Goal: Task Accomplishment & Management: Manage account settings

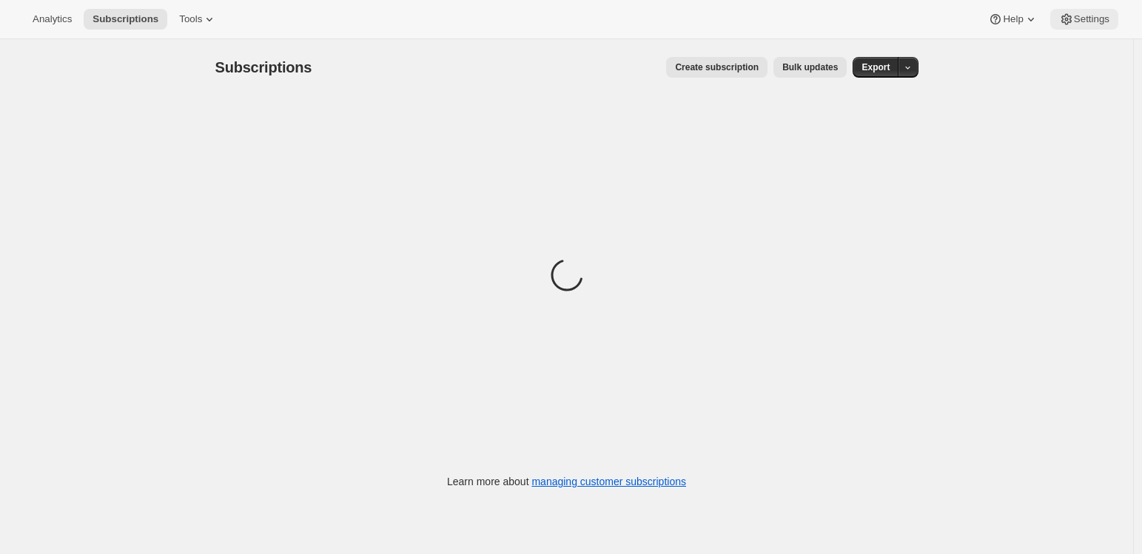
click at [1074, 18] on span "Settings" at bounding box center [1092, 19] width 36 height 12
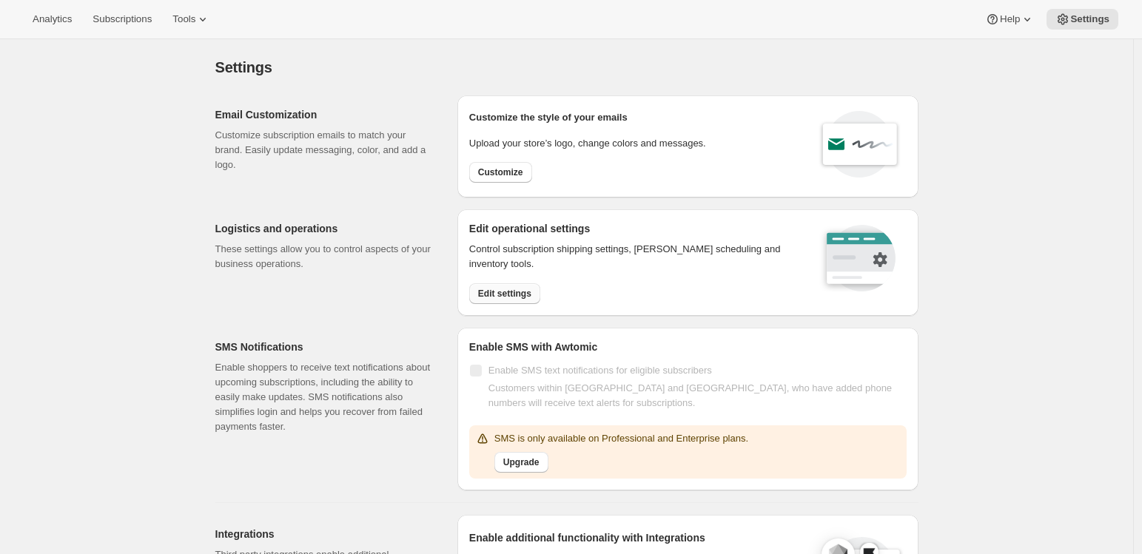
click at [507, 297] on span "Edit settings" at bounding box center [504, 294] width 53 height 12
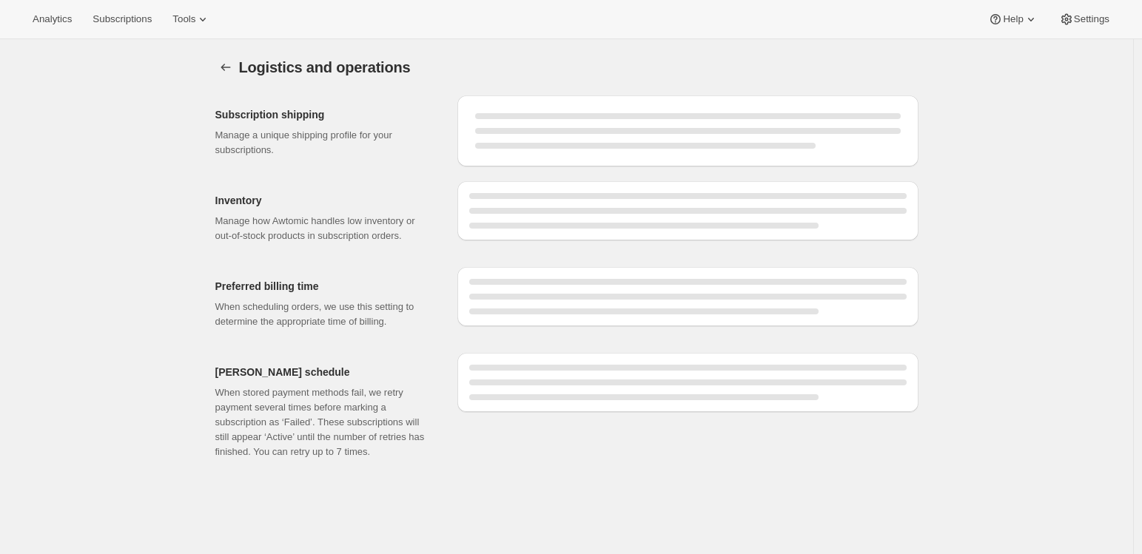
select select "DAY"
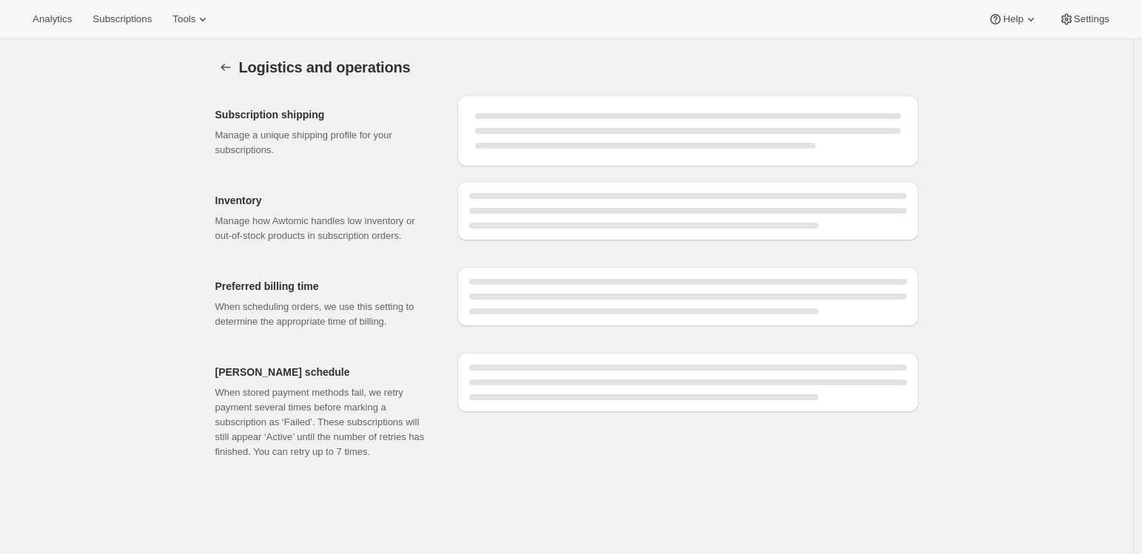
select select "DAY"
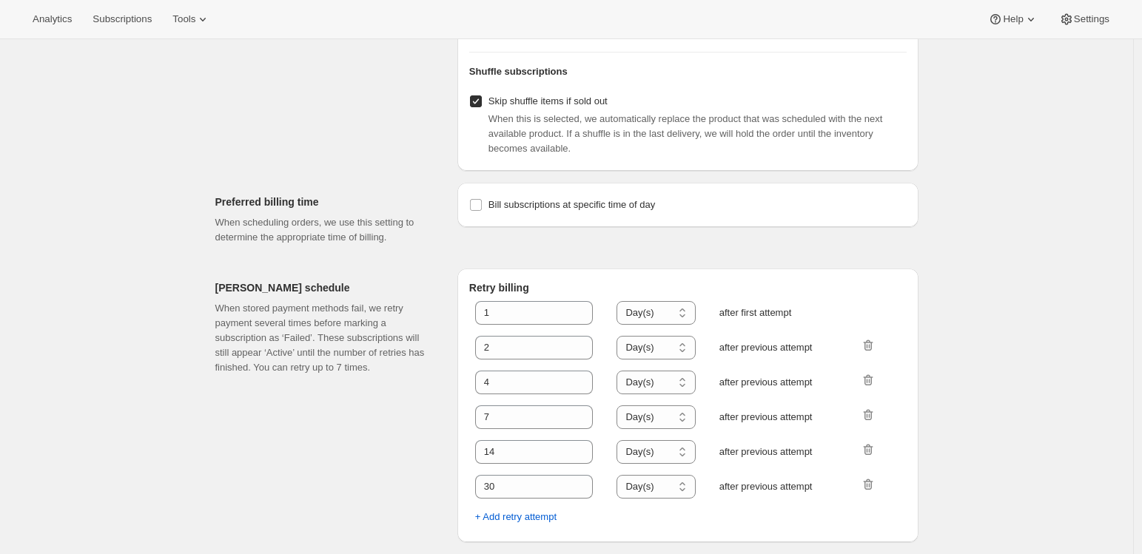
scroll to position [643, 0]
drag, startPoint x: 535, startPoint y: 489, endPoint x: 471, endPoint y: 487, distance: 63.7
click at [471, 487] on div "Retry billing 1 Hour(s) Day(s) Day(s) after first attempt 2 Hour(s) Day(s) Day(…" at bounding box center [687, 406] width 461 height 274
type input "21"
click at [514, 520] on span "+ Add retry attempt" at bounding box center [515, 517] width 81 height 15
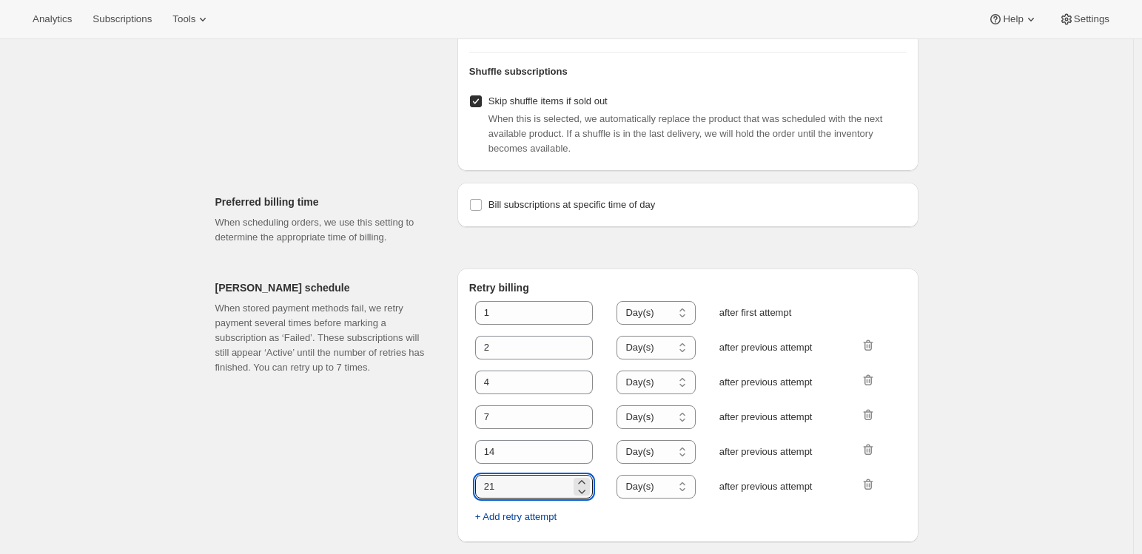
select select "DAY"
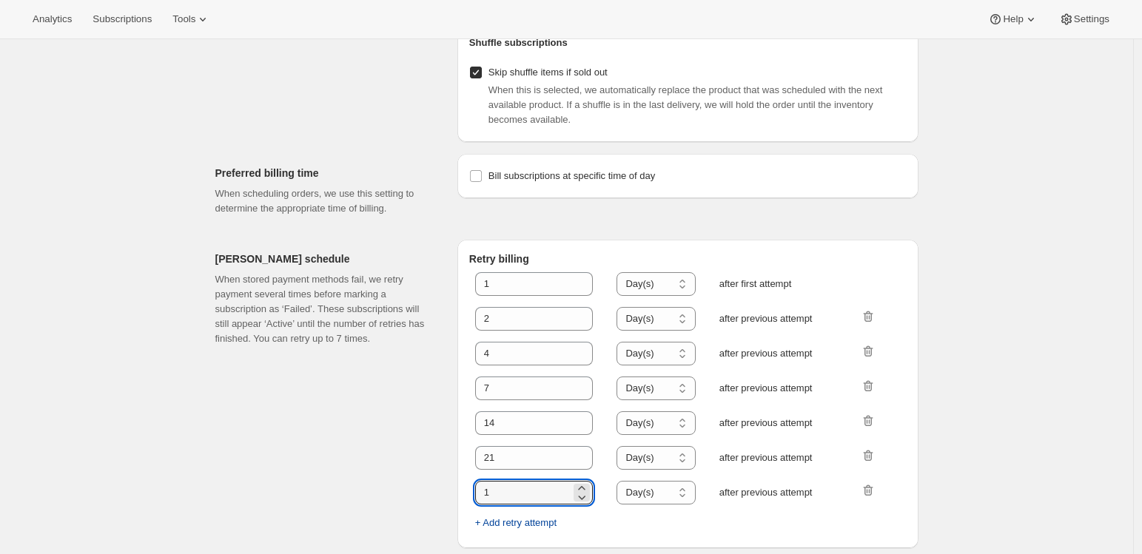
drag, startPoint x: 513, startPoint y: 523, endPoint x: 431, endPoint y: 518, distance: 82.3
click at [431, 518] on div "Dunning schedule When stored payment methods fail, we retry payment several tim…" at bounding box center [561, 388] width 715 height 320
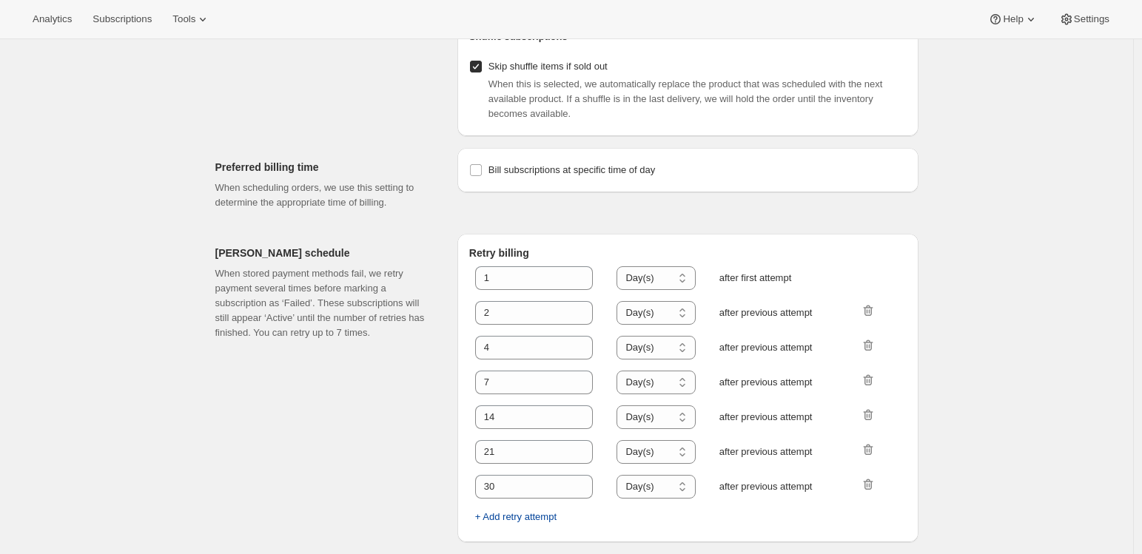
scroll to position [678, 0]
drag, startPoint x: 507, startPoint y: 490, endPoint x: 467, endPoint y: 486, distance: 40.2
click at [467, 486] on div "Retry billing 1 Hour(s) Day(s) Day(s) after first attempt 2 Hour(s) Day(s) Day(…" at bounding box center [687, 388] width 461 height 309
type input "28"
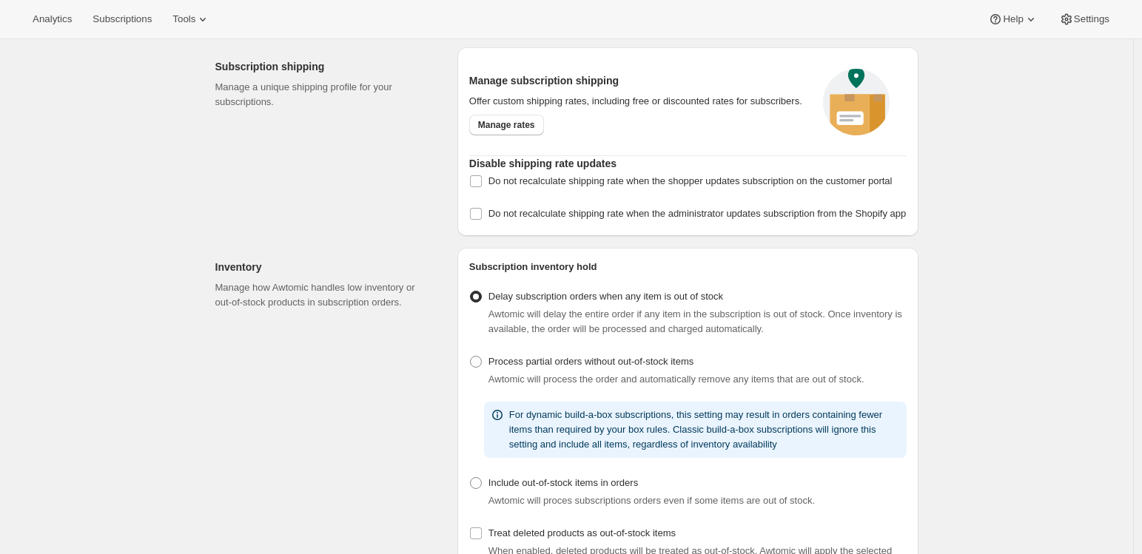
scroll to position [0, 0]
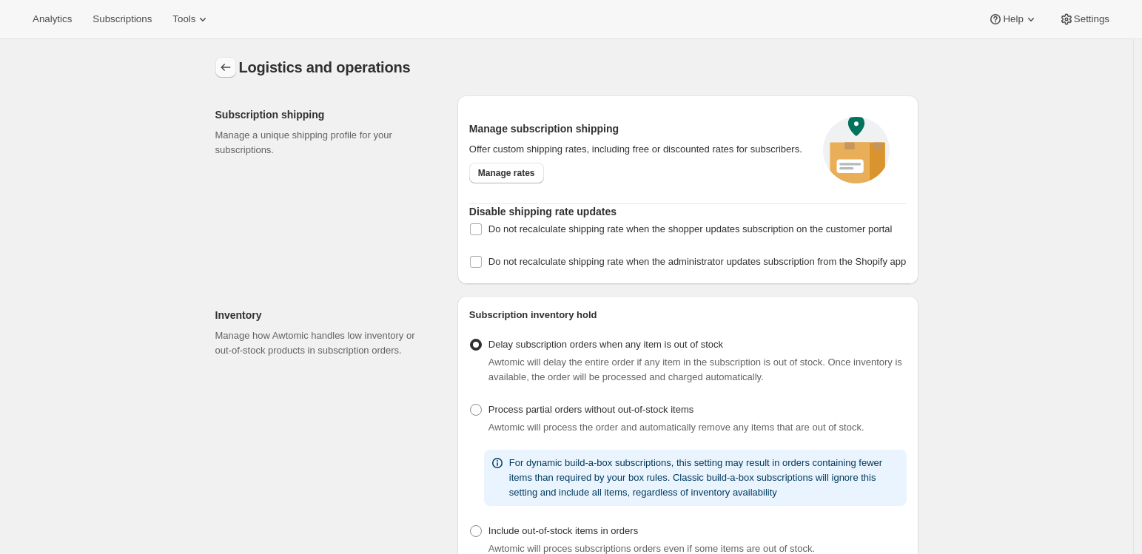
click at [233, 73] on icon "Settings" at bounding box center [225, 67] width 15 height 15
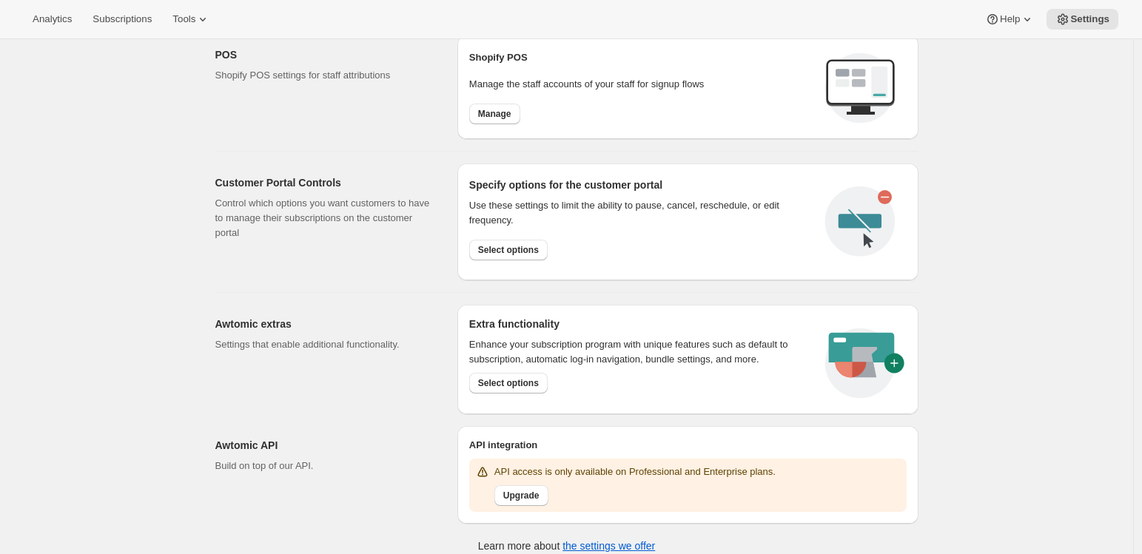
scroll to position [620, 0]
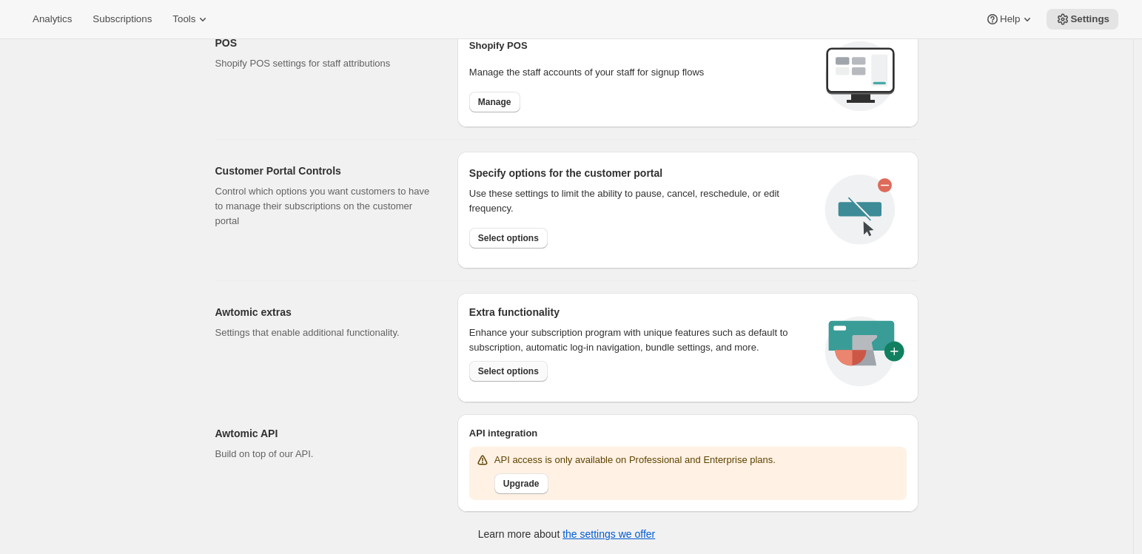
click at [513, 372] on span "Select options" at bounding box center [508, 372] width 61 height 12
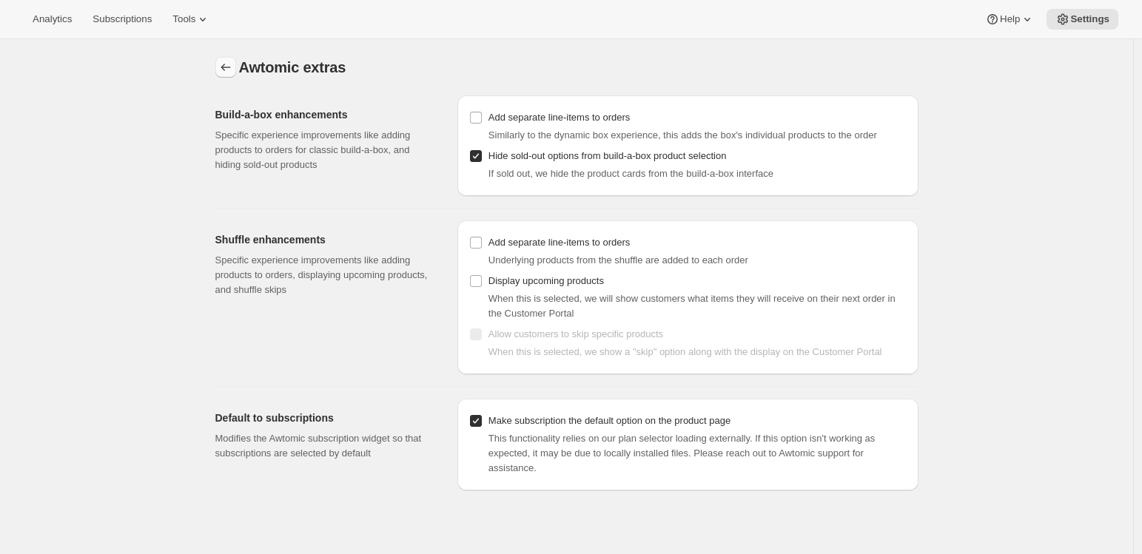
click at [228, 65] on icon "Settings" at bounding box center [225, 67] width 15 height 15
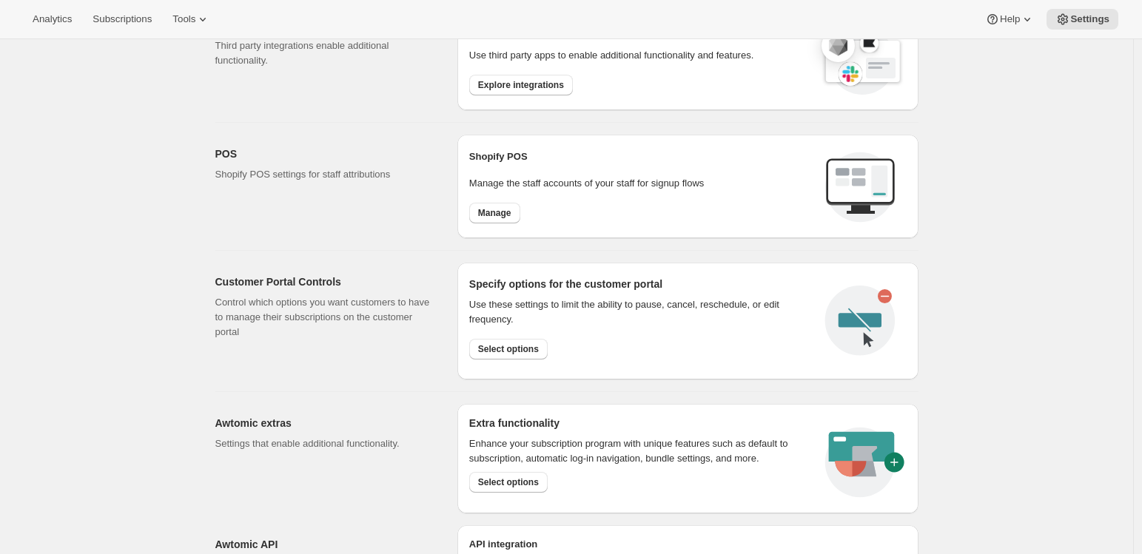
scroll to position [620, 0]
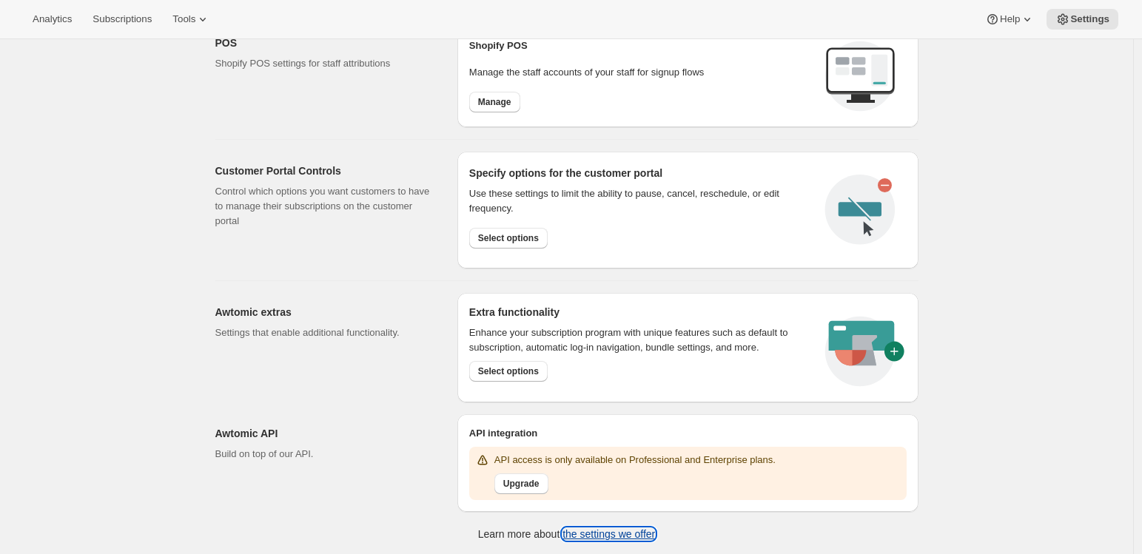
click at [645, 533] on link "the settings we offer" at bounding box center [609, 534] width 93 height 12
click at [340, 377] on div "Awtomic extras Settings that enable additional functionality." at bounding box center [330, 348] width 230 height 110
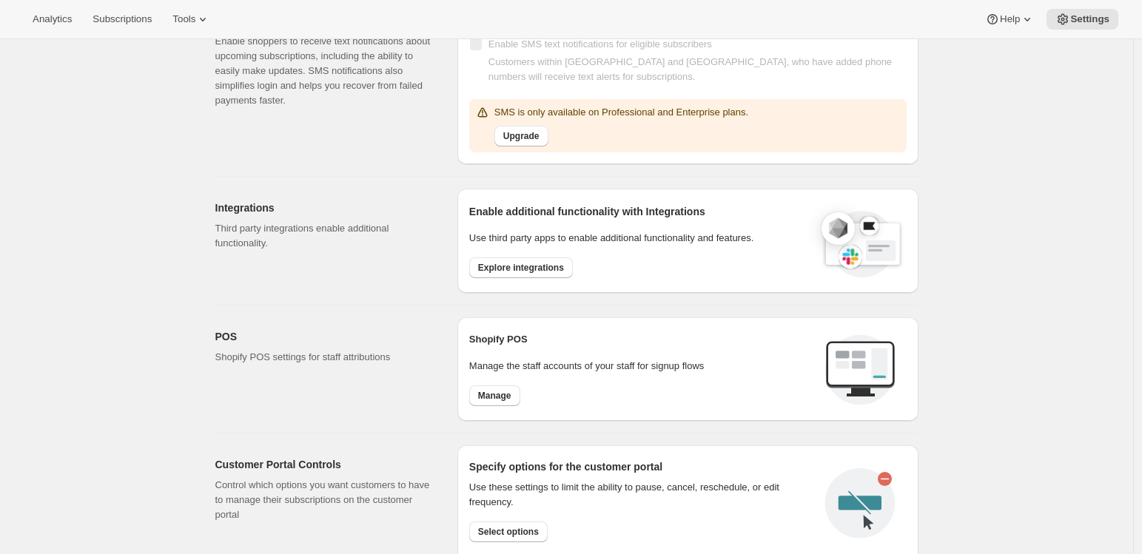
scroll to position [0, 0]
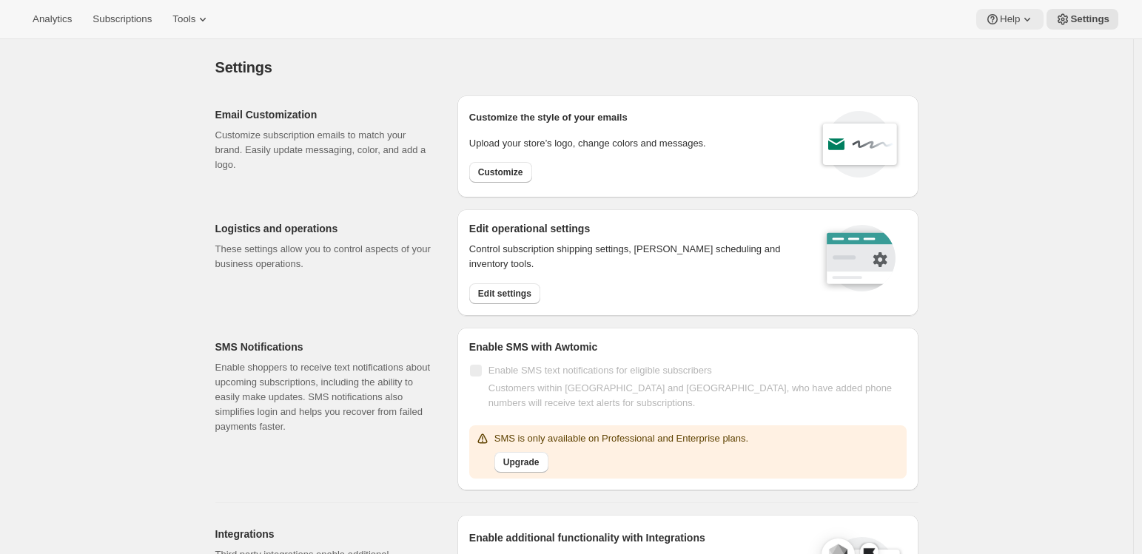
click at [1013, 19] on span "Help" at bounding box center [1010, 19] width 20 height 12
click at [996, 99] on span "Contact us" at bounding box center [1004, 100] width 46 height 11
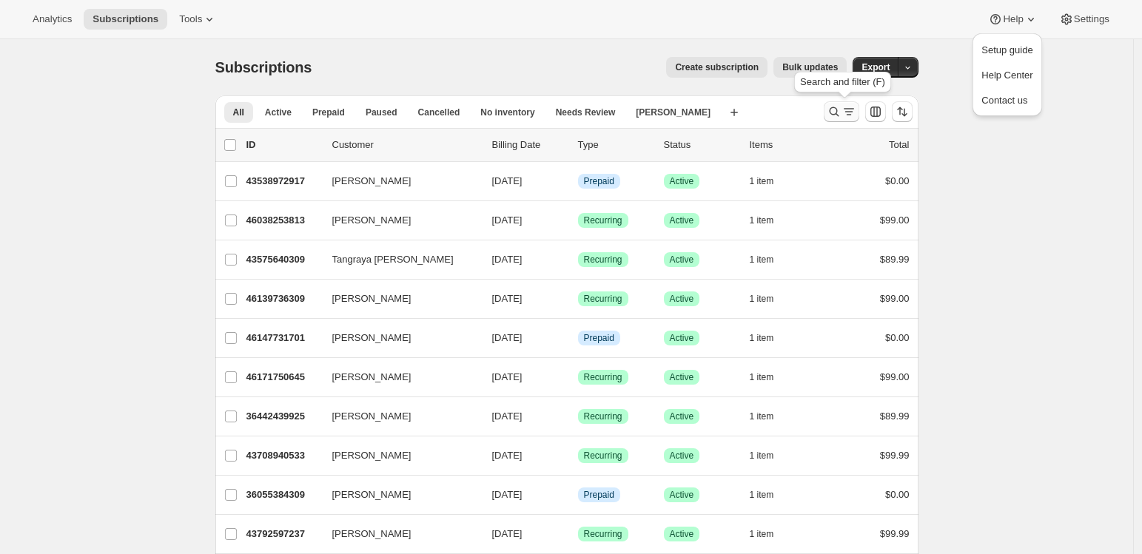
click at [836, 111] on icon "Search and filter results" at bounding box center [834, 111] width 15 height 15
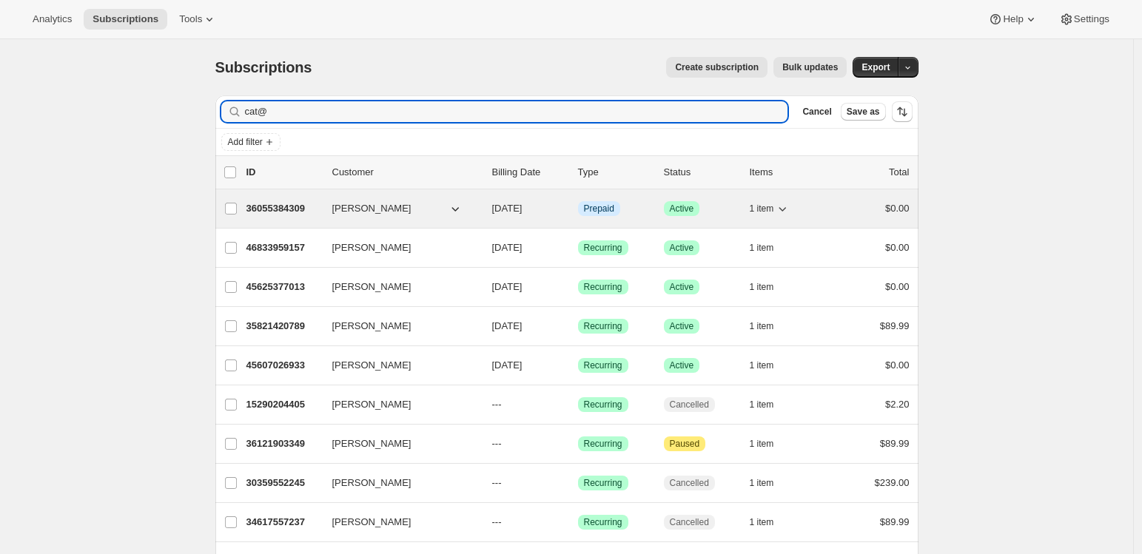
type input "cat@"
click at [296, 210] on p "36055384309" at bounding box center [283, 208] width 74 height 15
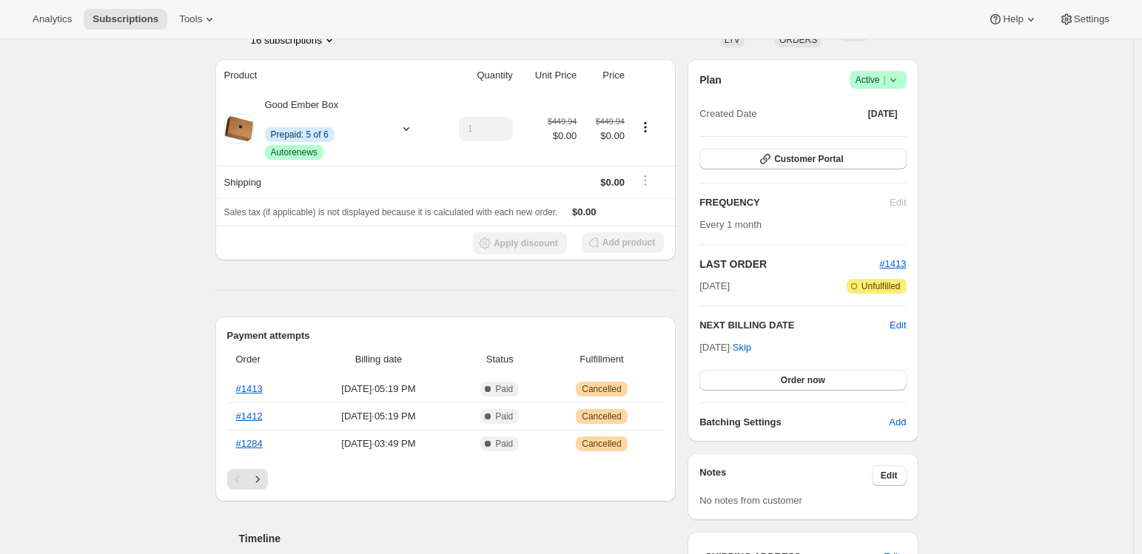
scroll to position [193, 0]
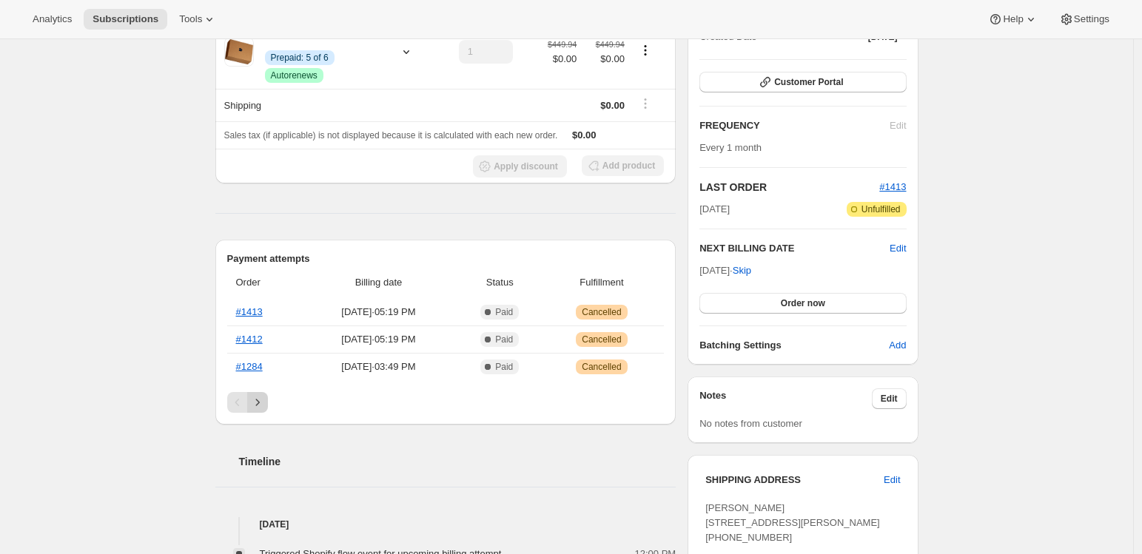
click at [261, 398] on icon "Next" at bounding box center [257, 402] width 15 height 15
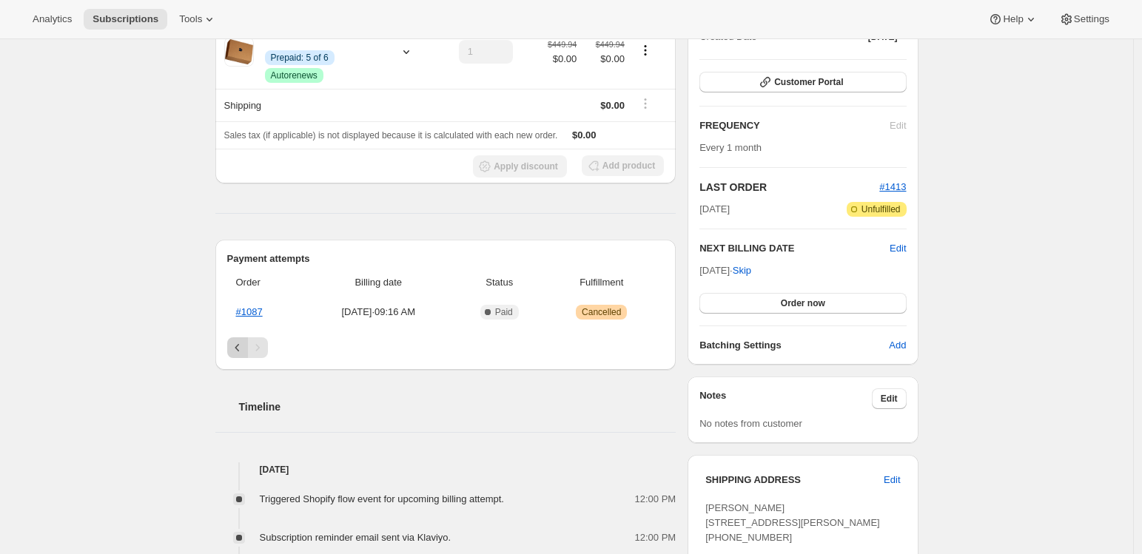
click at [241, 345] on icon "Previous" at bounding box center [237, 347] width 15 height 15
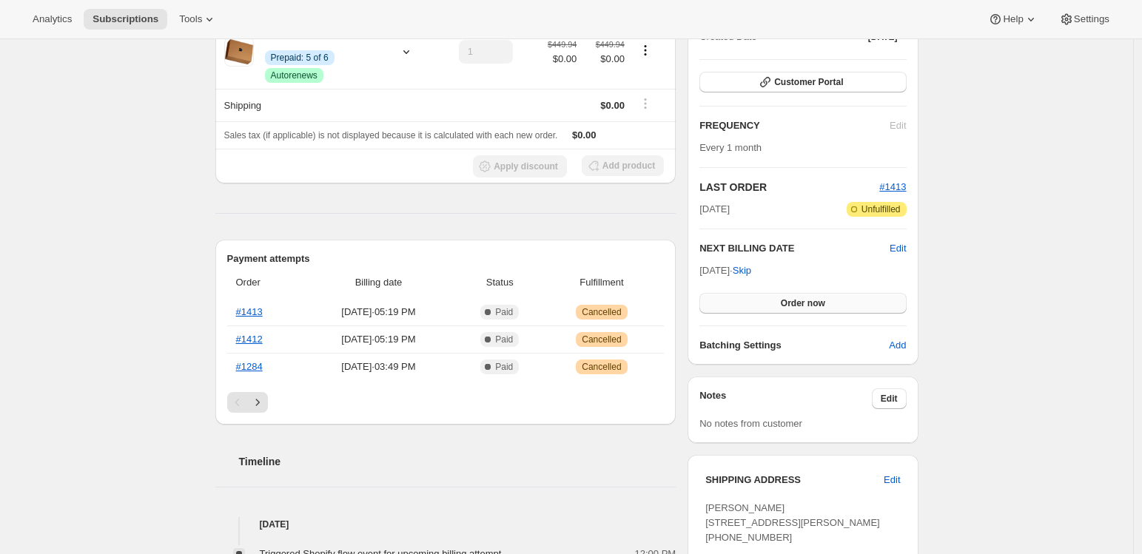
click at [793, 309] on button "Order now" at bounding box center [802, 303] width 207 height 21
click at [793, 309] on button "Click to confirm" at bounding box center [802, 303] width 207 height 21
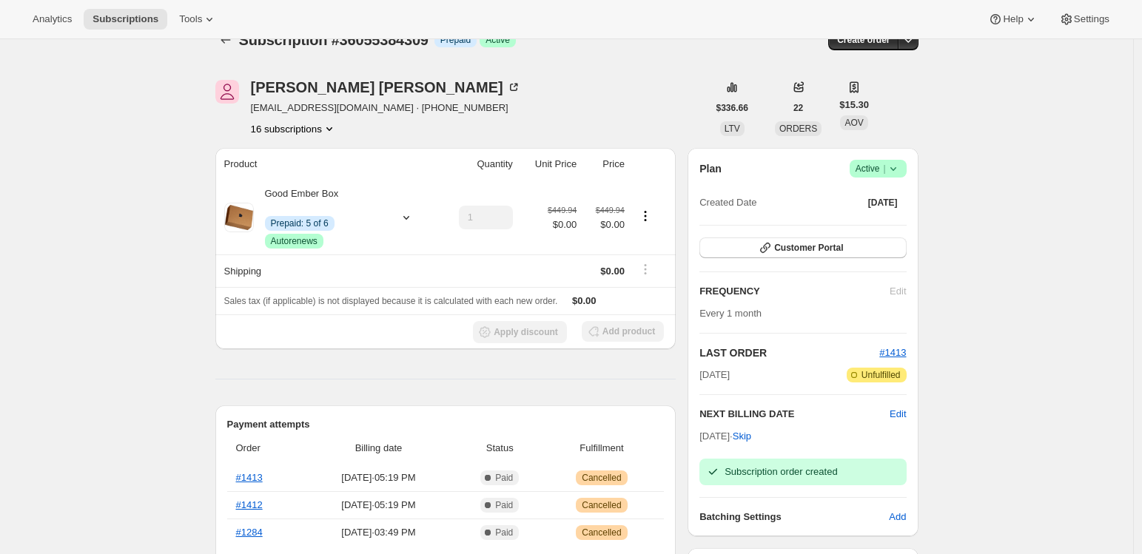
scroll to position [0, 0]
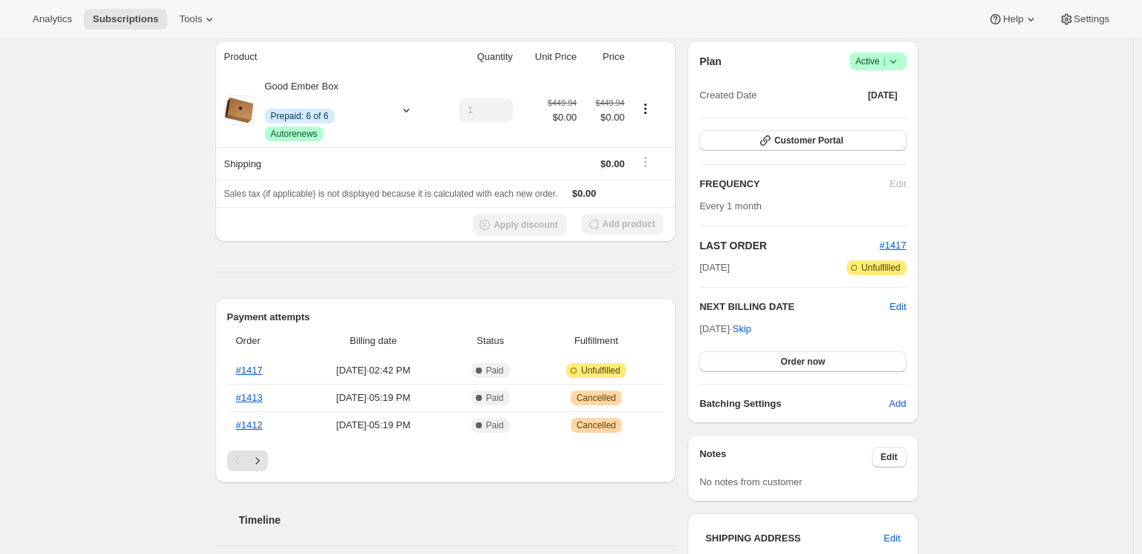
scroll to position [152, 0]
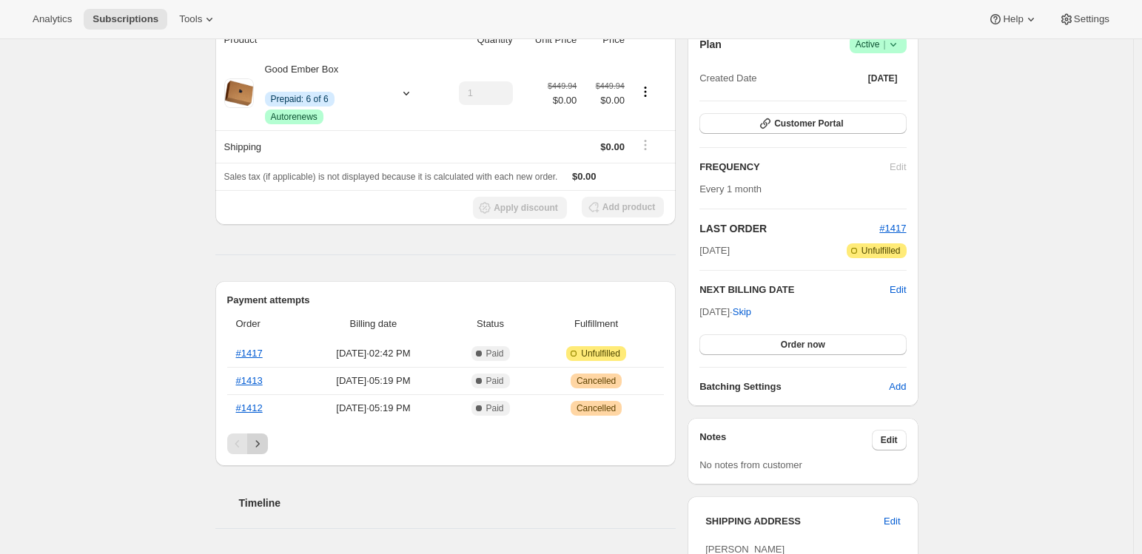
click at [265, 446] on icon "Next" at bounding box center [257, 444] width 15 height 15
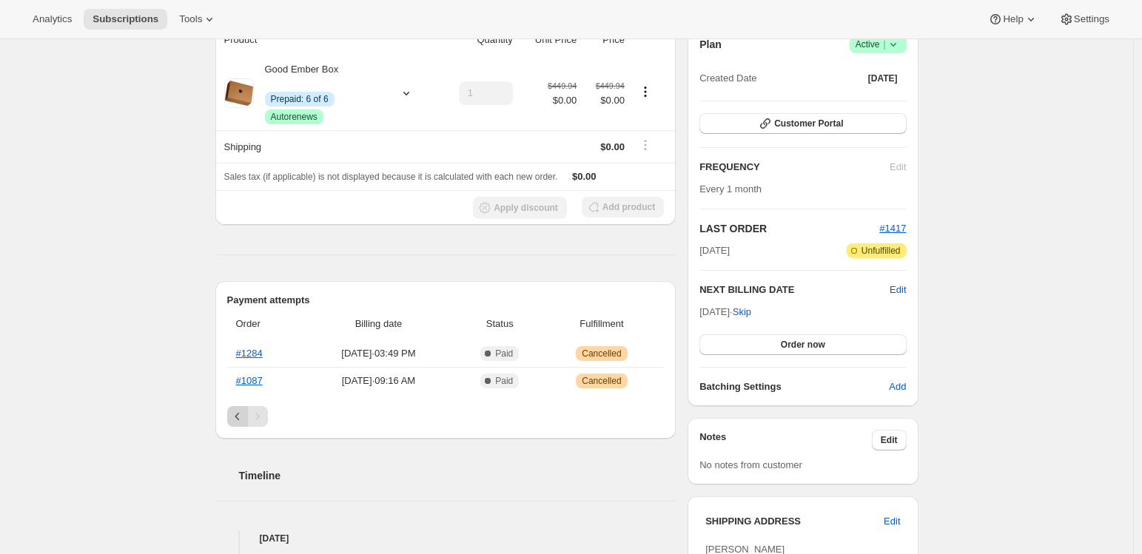
click at [238, 420] on icon "Previous" at bounding box center [237, 416] width 15 height 15
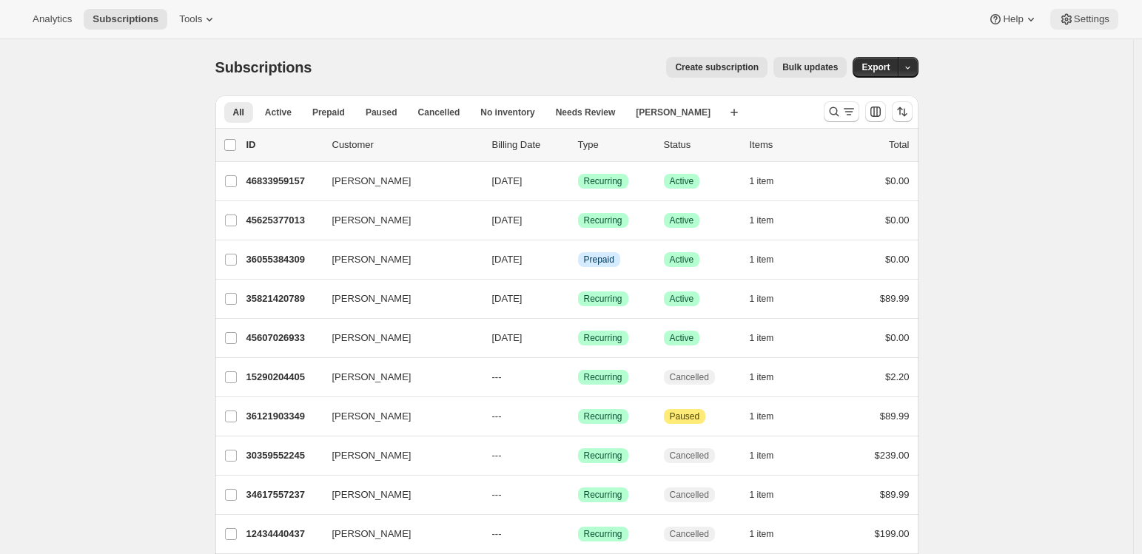
click at [1095, 25] on button "Settings" at bounding box center [1084, 19] width 68 height 21
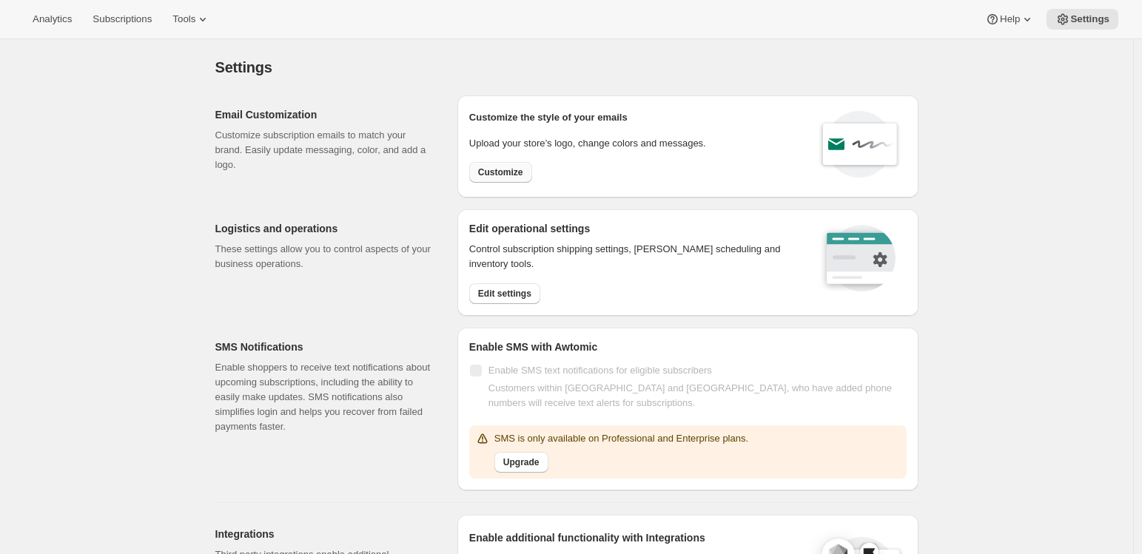
click at [503, 170] on span "Customize" at bounding box center [500, 173] width 45 height 12
select select "subscriptionMessage"
select select "5"
select select "15"
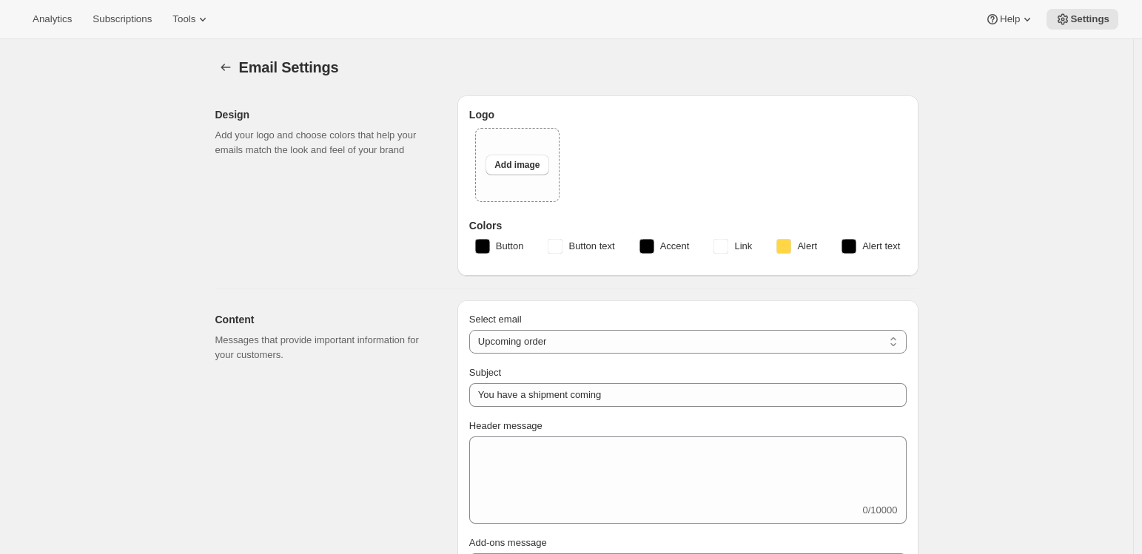
type input "Not long now"
type textarea "Just a quick note to let you know you have a Good Ember box coming soon!"
select select "3"
type input "Good Ember"
checkbox input "false"
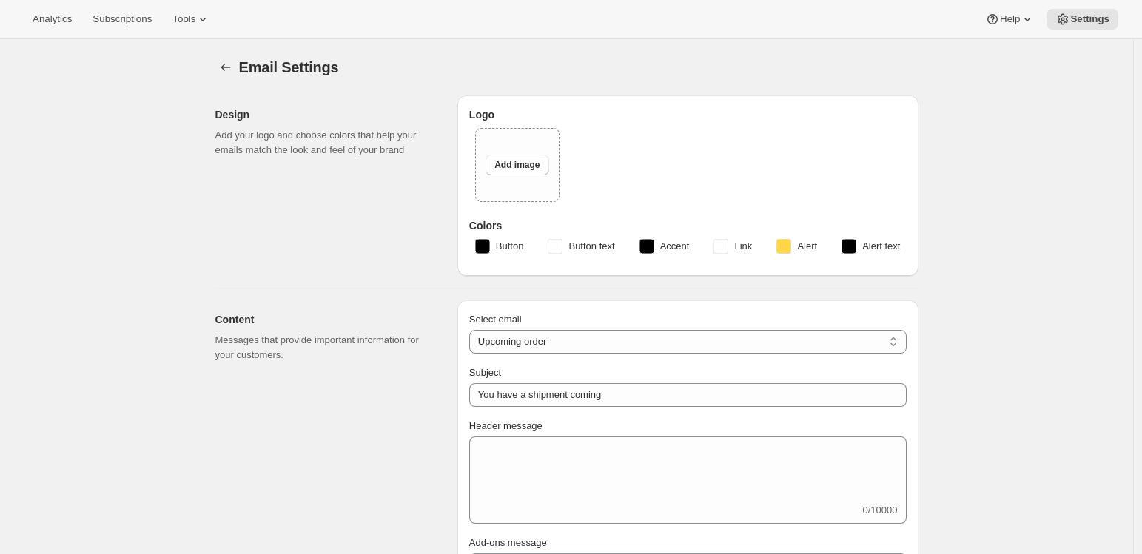
checkbox input "false"
type input "hello@goodember.com"
checkbox input "true"
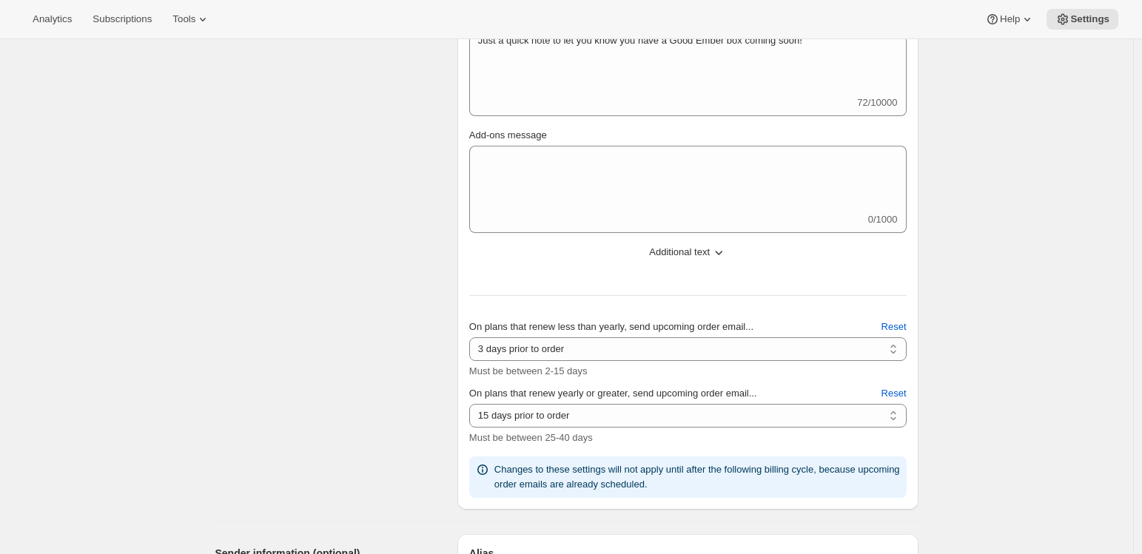
scroll to position [512, 0]
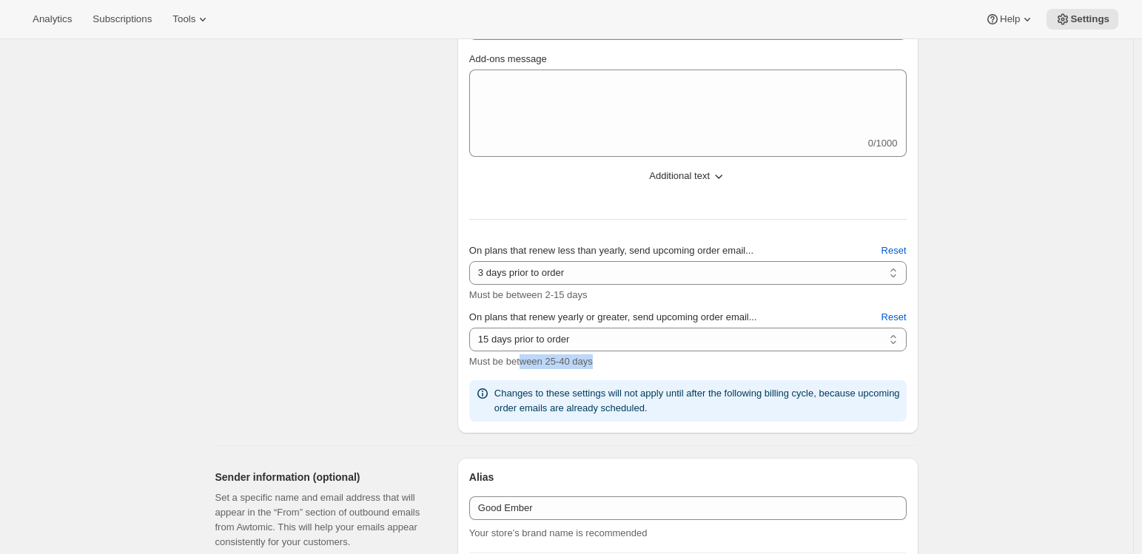
drag, startPoint x: 528, startPoint y: 363, endPoint x: 604, endPoint y: 363, distance: 75.5
click at [593, 363] on span "Must be between 25-40 days" at bounding box center [531, 361] width 124 height 11
click at [386, 362] on div "Content Messages that provide important information for your customers." at bounding box center [330, 124] width 230 height 617
click at [507, 337] on select "10 days prior to order 11 days prior to order 12 days prior to order 13 days pr…" at bounding box center [687, 340] width 437 height 24
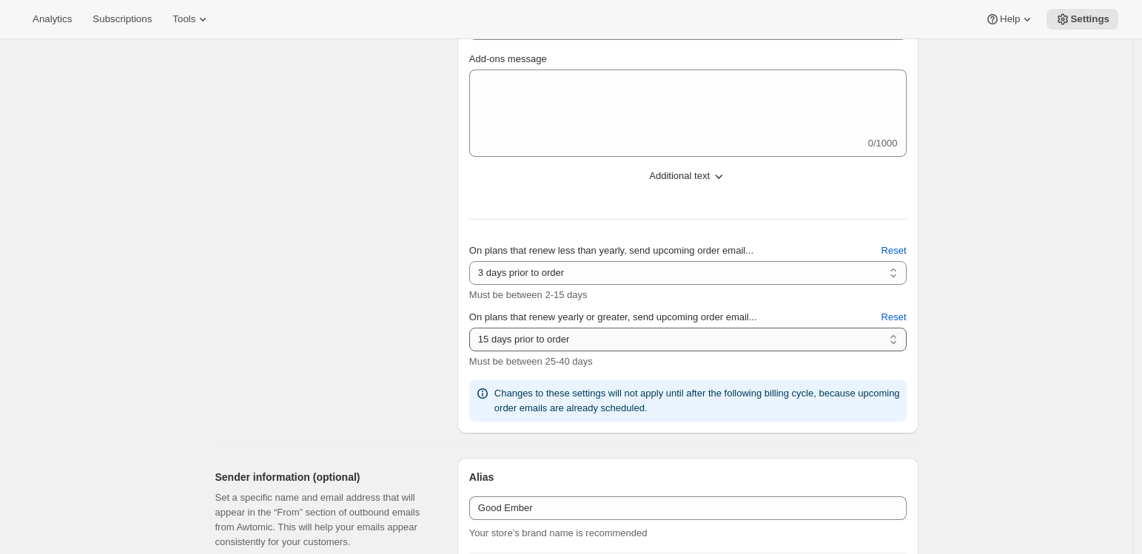
select select "14"
click at [473, 328] on select "10 days prior to order 11 days prior to order 12 days prior to order 13 days pr…" at bounding box center [687, 340] width 437 height 24
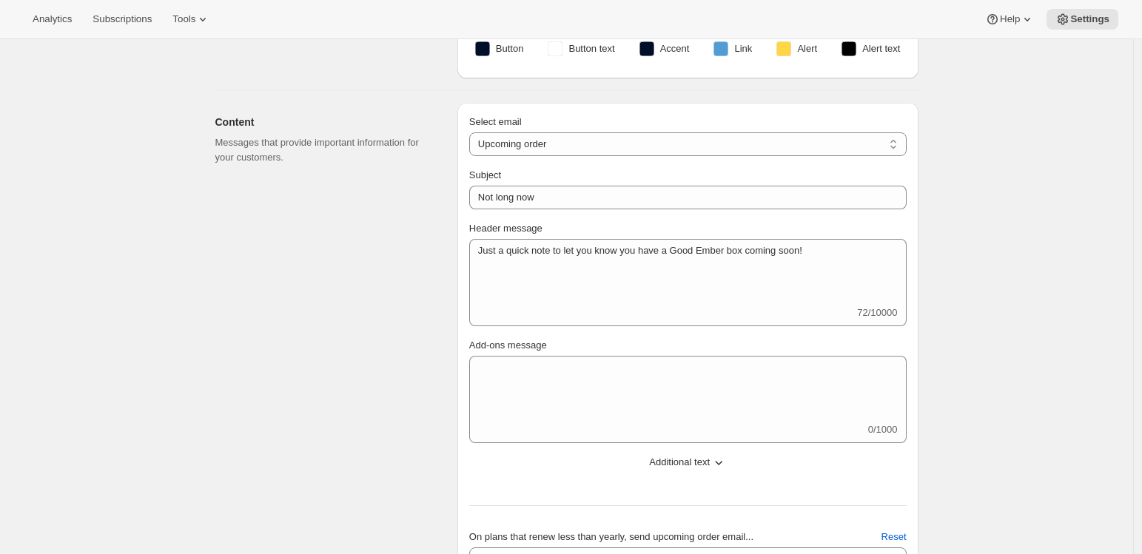
scroll to position [226, 0]
click at [578, 142] on select "New subscription Upcoming order Failed payment Delayed subscription (inventory …" at bounding box center [687, 144] width 437 height 24
click at [473, 132] on select "New subscription Upcoming order Failed payment Delayed subscription (inventory …" at bounding box center [687, 144] width 437 height 24
click at [362, 249] on div "Content Messages that provide important information for your customers." at bounding box center [330, 411] width 230 height 617
click at [564, 143] on select "New subscription Upcoming order Failed payment Delayed subscription (inventory …" at bounding box center [687, 144] width 437 height 24
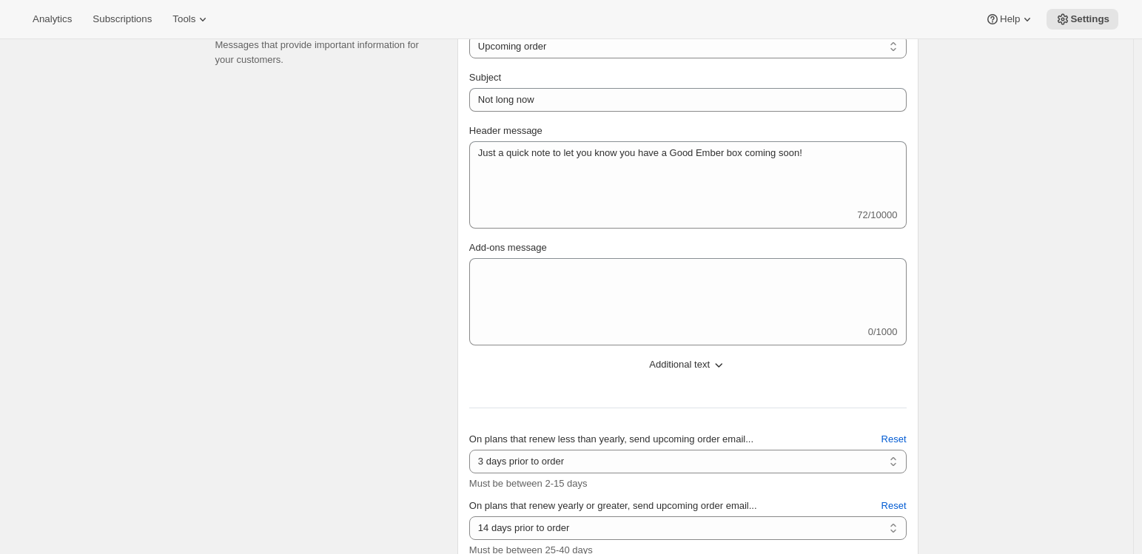
scroll to position [338, 0]
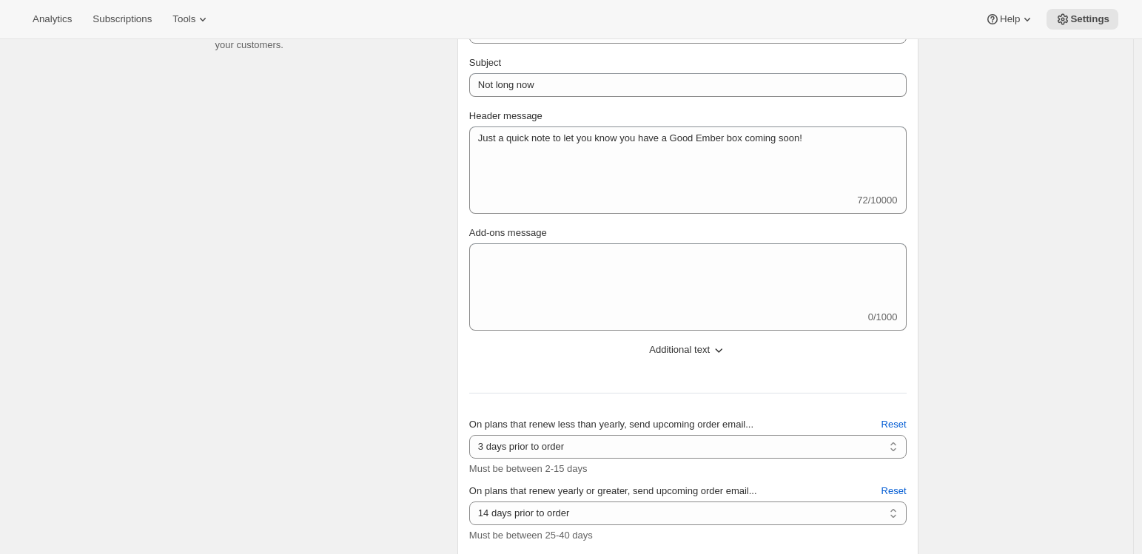
click at [348, 497] on div "Content Messages that provide important information for your customers." at bounding box center [330, 298] width 230 height 617
click at [355, 406] on div "Content Messages that provide important information for your customers." at bounding box center [330, 298] width 230 height 617
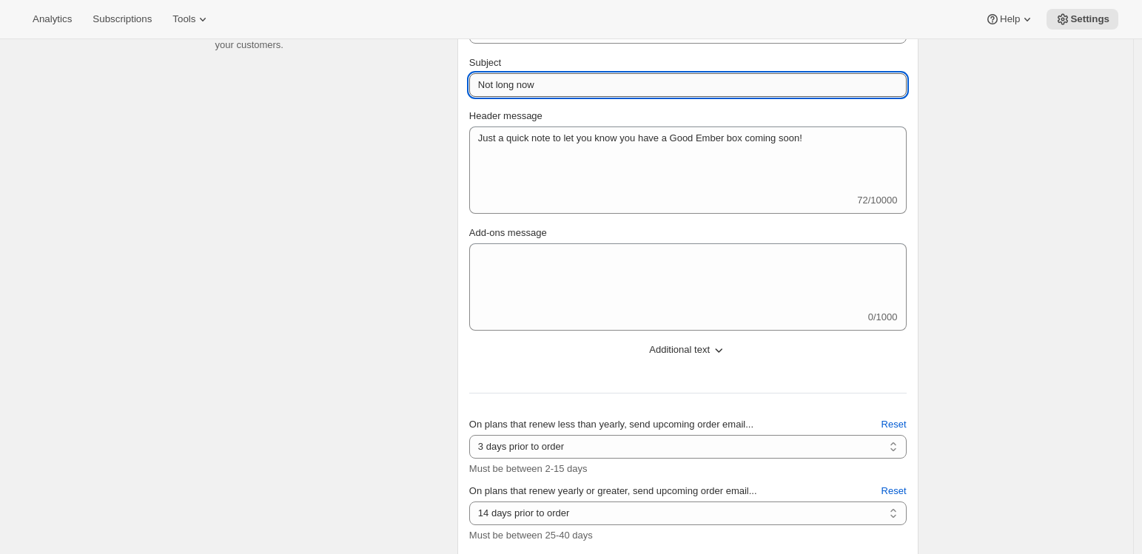
click at [597, 82] on input "Not long now" at bounding box center [687, 85] width 437 height 24
click at [375, 180] on div "Content Messages that provide important information for your customers." at bounding box center [330, 298] width 230 height 617
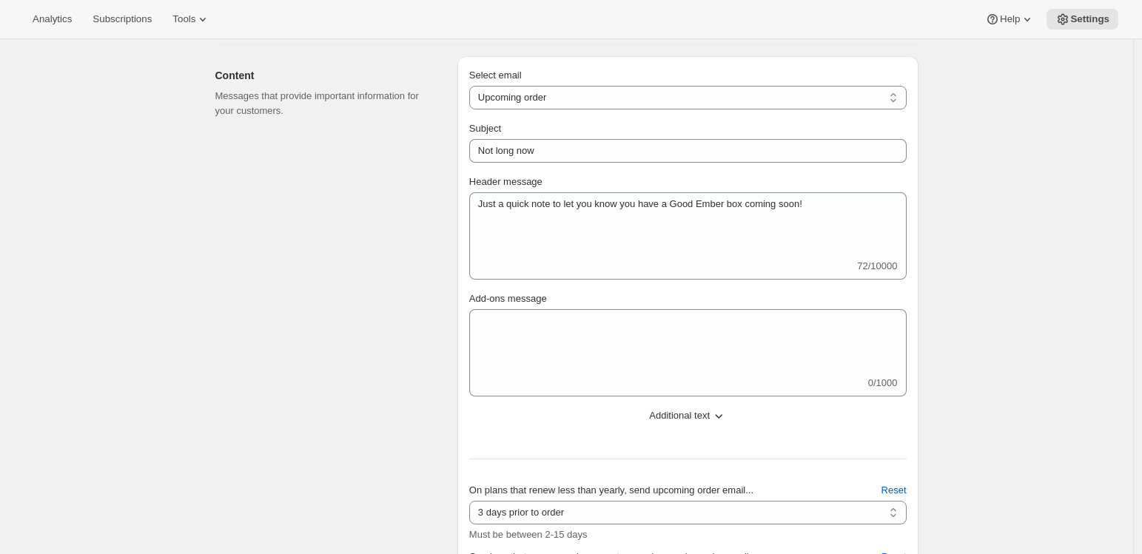
scroll to position [272, 0]
click at [563, 98] on select "New subscription Upcoming order Failed payment Delayed subscription (inventory …" at bounding box center [687, 99] width 437 height 24
select select "reactivatedMessage"
click at [473, 87] on select "New subscription Upcoming order Failed payment Delayed subscription (inventory …" at bounding box center [687, 99] width 437 height 24
type input "Subscription updated"
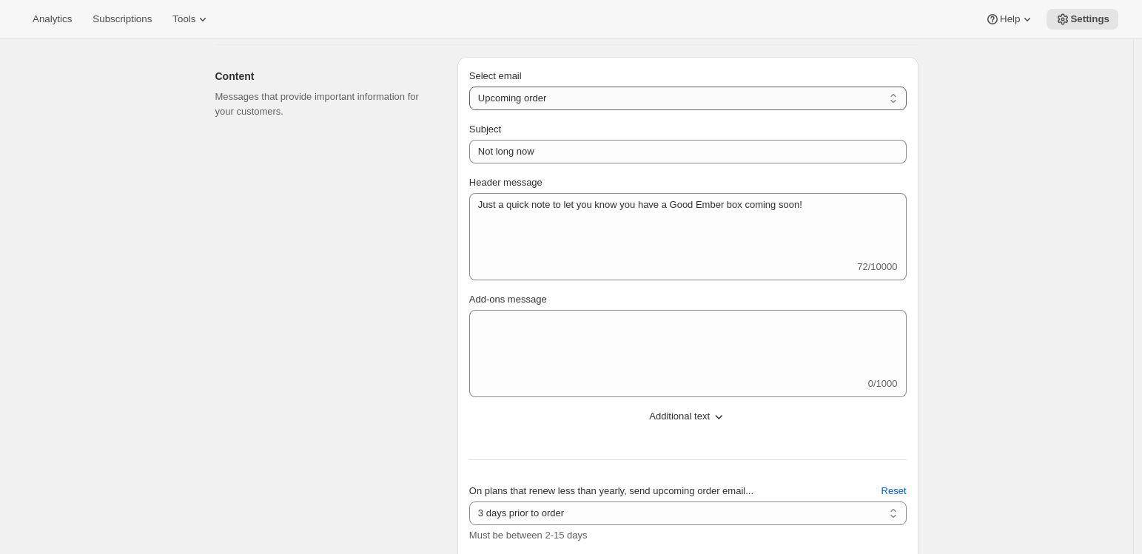
type textarea "Welcome back! We're excited to continue your Good Ember subscription."
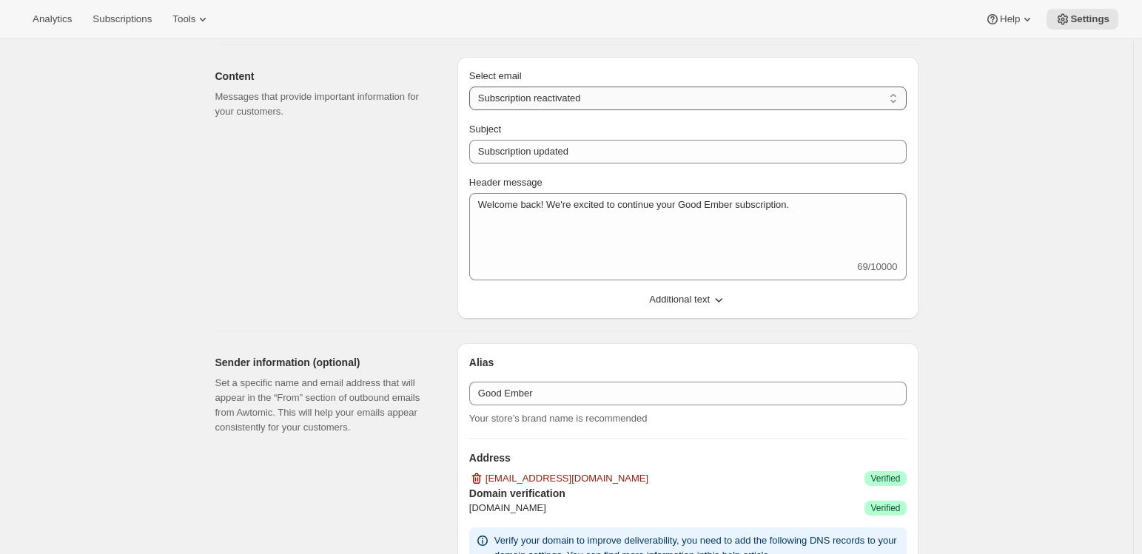
click at [605, 93] on select "New subscription Upcoming order Failed payment Delayed subscription (inventory …" at bounding box center [687, 99] width 437 height 24
select select "cancelledMessage"
click at [473, 87] on select "New subscription Upcoming order Failed payment Delayed subscription (inventory …" at bounding box center [687, 99] width 437 height 24
type input "Subscription cancelled"
type textarea "Your Good Ember subscription has been cancelled. Please reach out to reactivate."
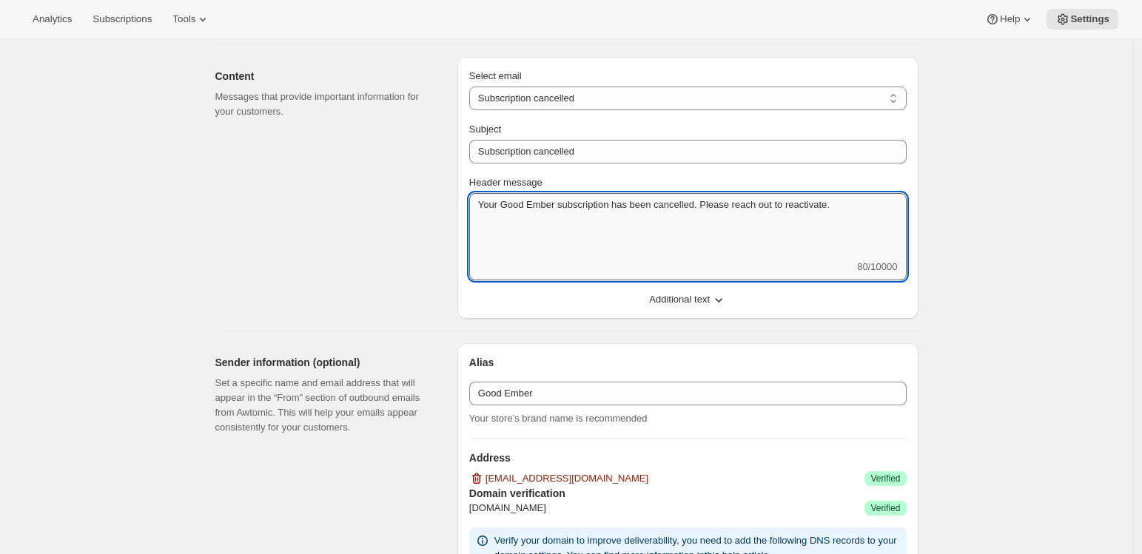
drag, startPoint x: 715, startPoint y: 203, endPoint x: 900, endPoint y: 200, distance: 185.1
click at [900, 200] on textarea "Your Good Ember subscription has been cancelled. Please reach out to reactivate." at bounding box center [687, 226] width 437 height 67
click at [361, 276] on div "Content Messages that provide important information for your customers." at bounding box center [330, 188] width 230 height 262
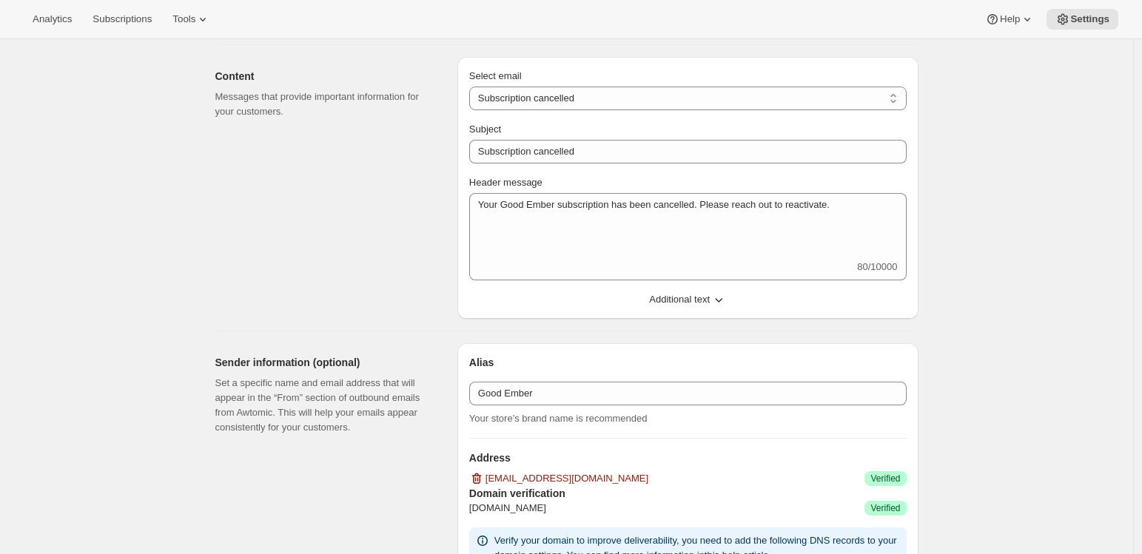
click at [689, 301] on span "Additional text" at bounding box center [679, 299] width 61 height 15
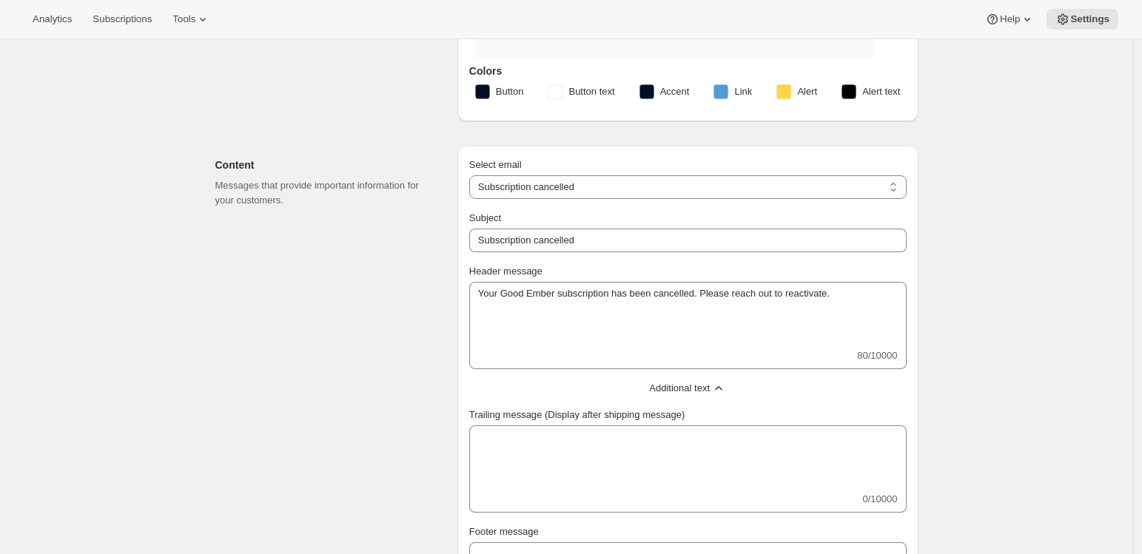
scroll to position [182, 0]
click at [628, 184] on select "New subscription Upcoming order Failed payment Delayed subscription (inventory …" at bounding box center [687, 188] width 437 height 24
select select "subscriptionMessage"
click at [473, 176] on select "New subscription Upcoming order Failed payment Delayed subscription (inventory …" at bounding box center [687, 188] width 437 height 24
type input "Not long now"
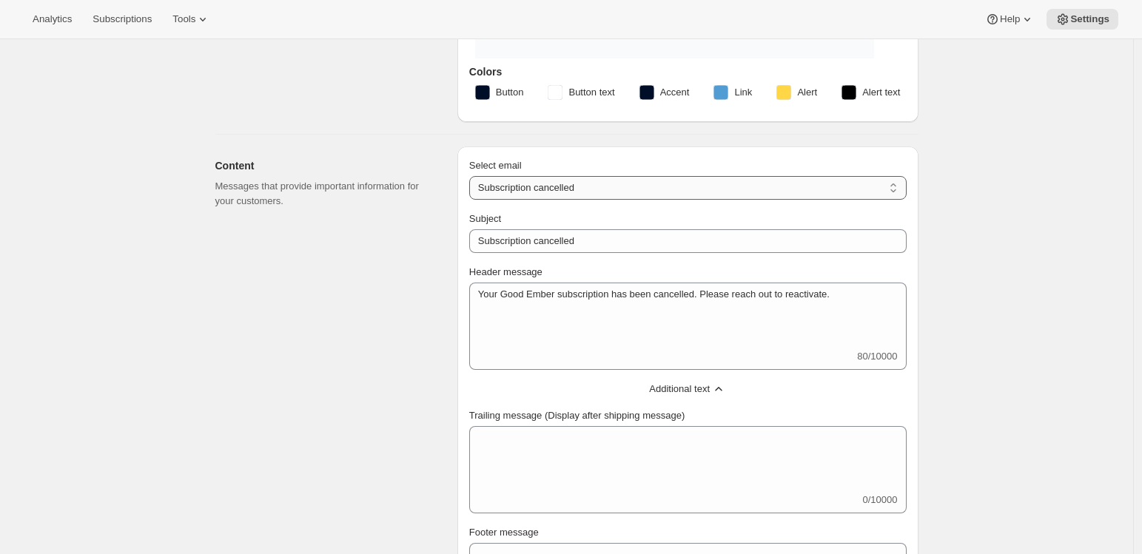
type textarea "Just a quick note to let you know you have a Good Ember box coming soon!"
type textarea "If you have any questions or feedback for us, please write to hello@goodember.c…"
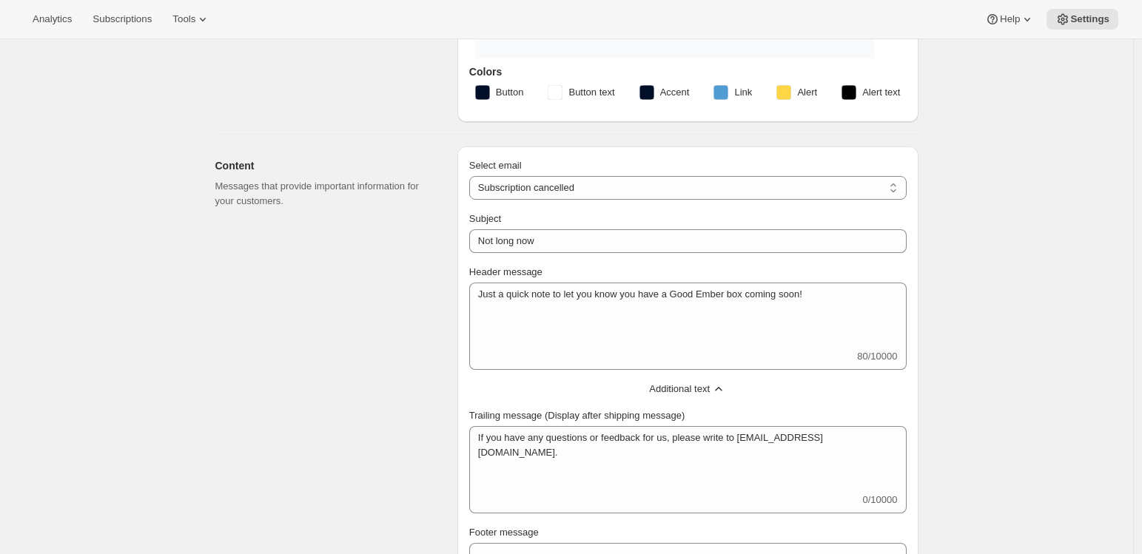
select select "3"
select select "14"
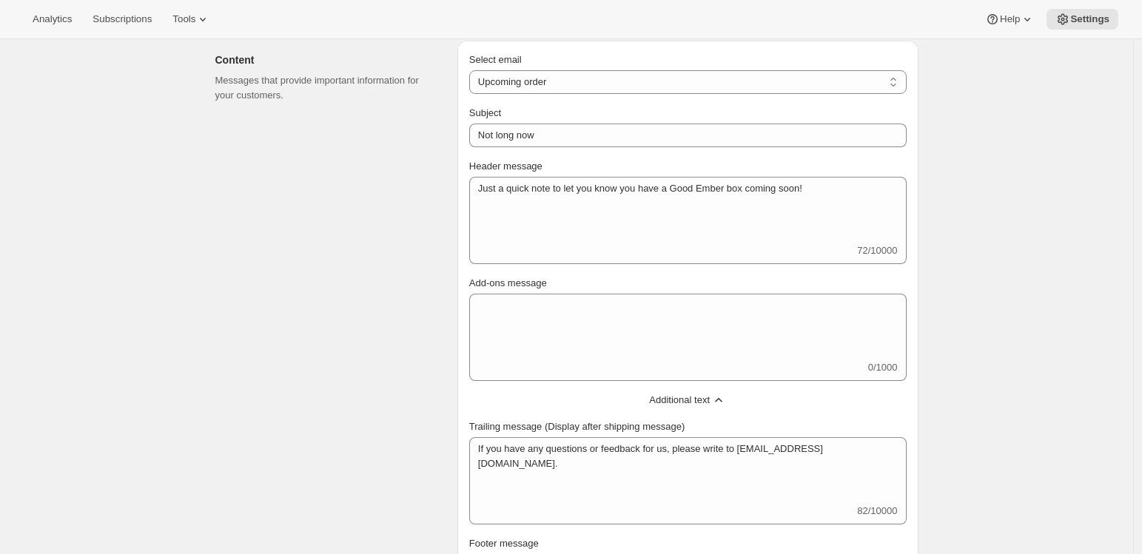
scroll to position [266, 0]
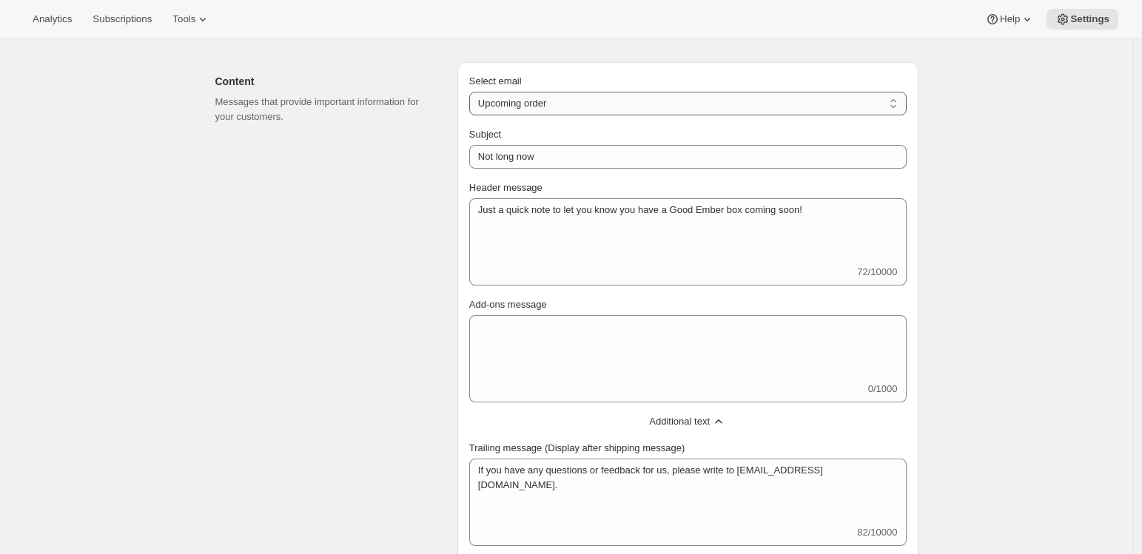
click at [625, 98] on select "New subscription Upcoming order Failed payment Delayed subscription (inventory …" at bounding box center [687, 104] width 437 height 24
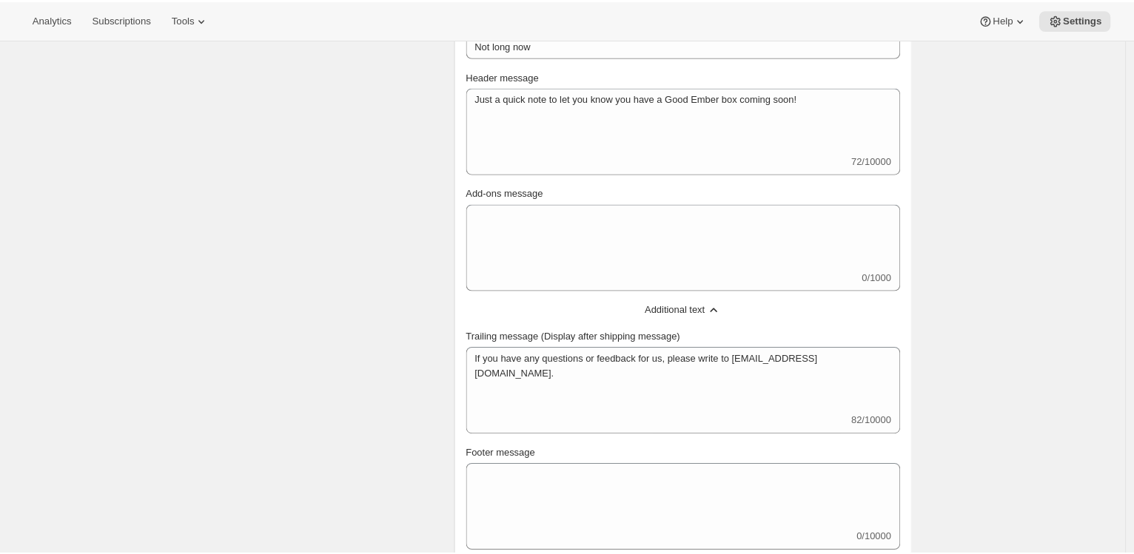
scroll to position [280, 0]
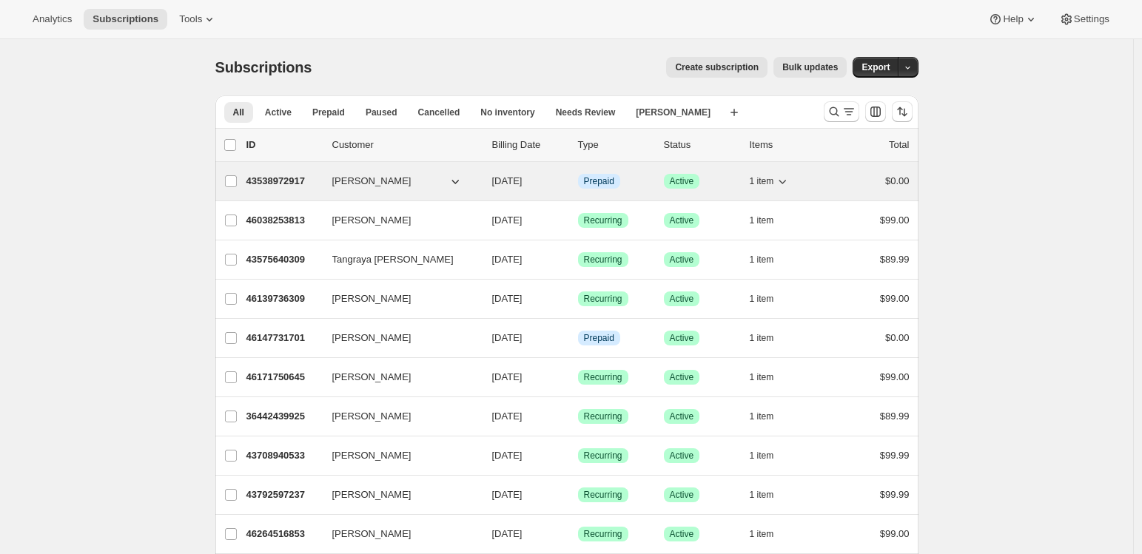
click at [284, 182] on p "43538972917" at bounding box center [283, 181] width 74 height 15
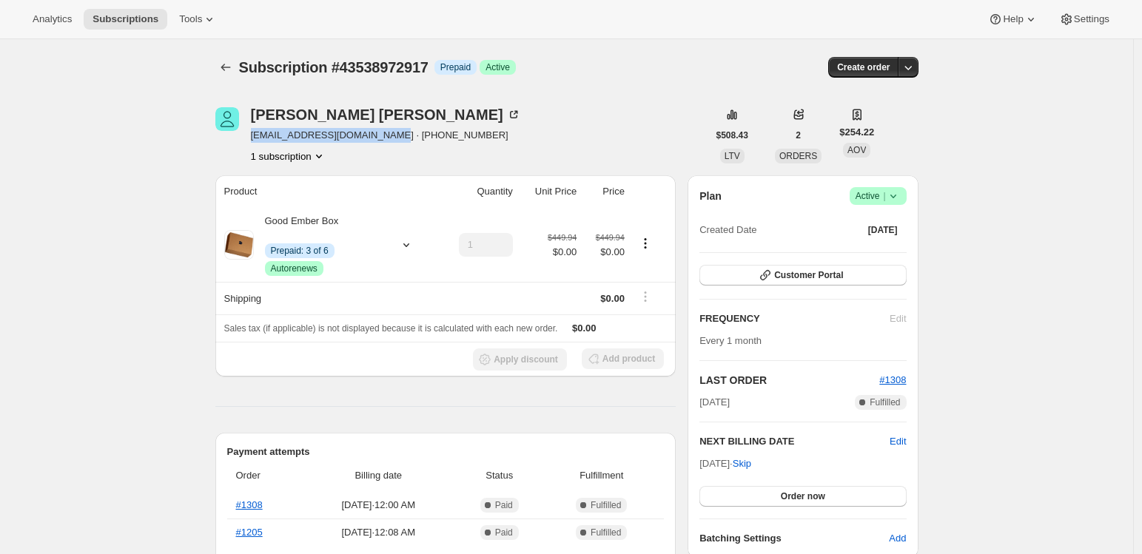
drag, startPoint x: 255, startPoint y: 135, endPoint x: 395, endPoint y: 138, distance: 140.7
click at [395, 138] on span "xxcolemackenziexx@gmail.com · +18076324751" at bounding box center [386, 135] width 270 height 15
copy span "xxcolemackenziexx@gmail.com"
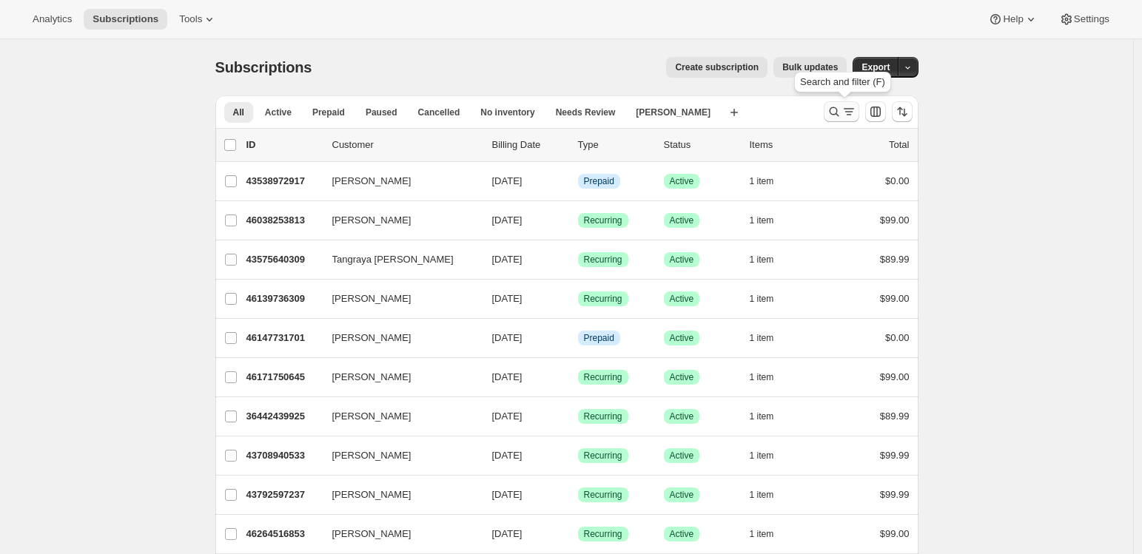
click at [839, 115] on icon "Search and filter results" at bounding box center [834, 111] width 15 height 15
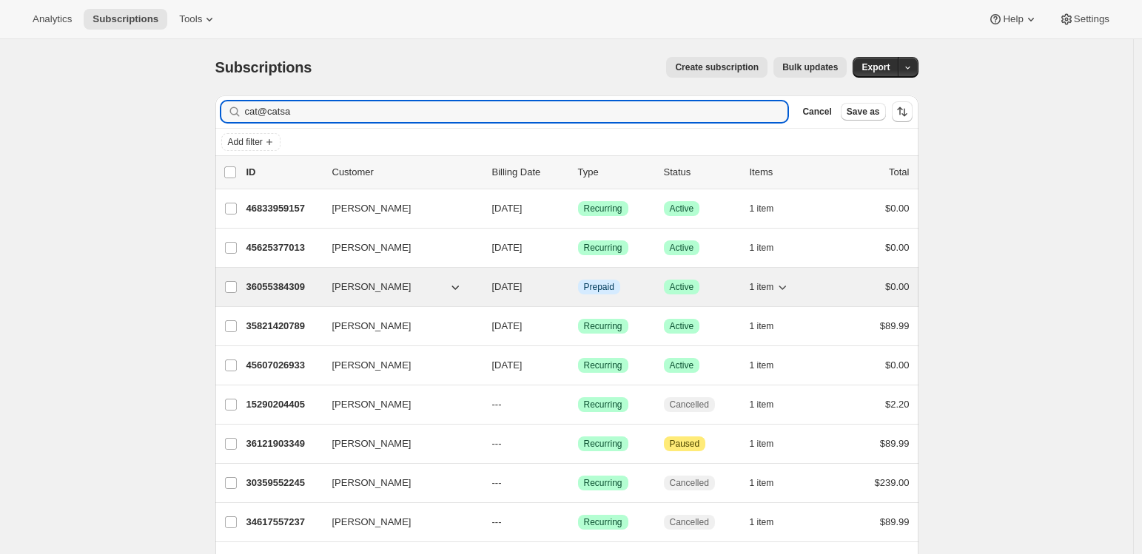
type input "cat@catsa"
click at [286, 286] on p "36055384309" at bounding box center [283, 287] width 74 height 15
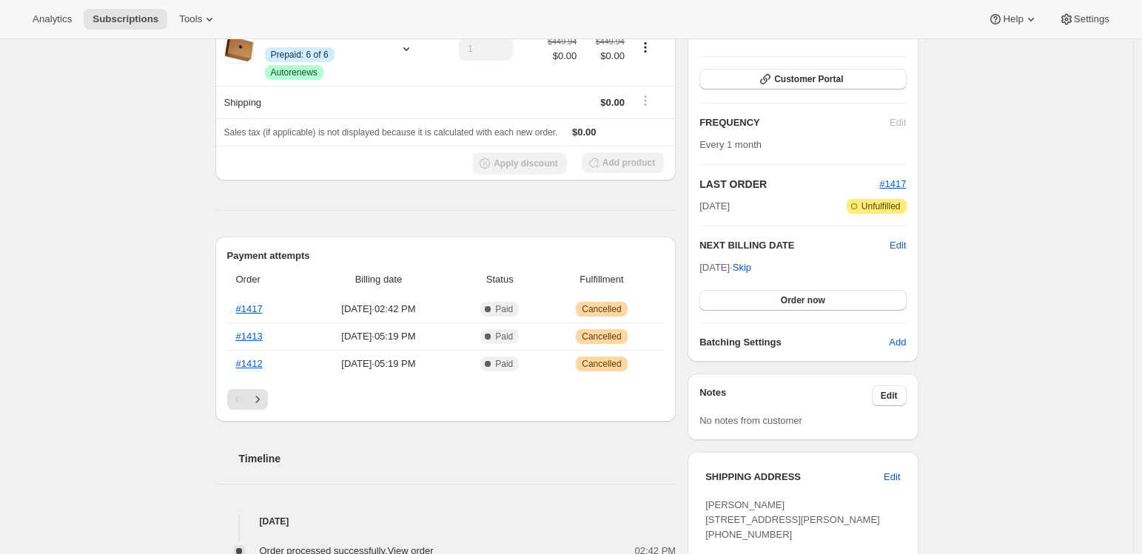
scroll to position [199, 0]
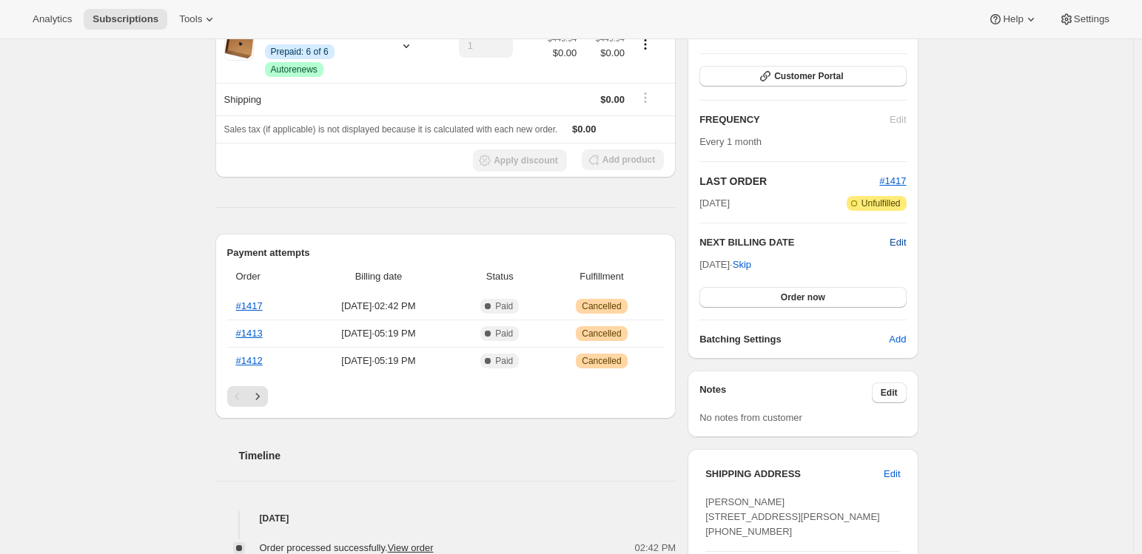
click at [904, 239] on span "Edit" at bounding box center [898, 242] width 16 height 15
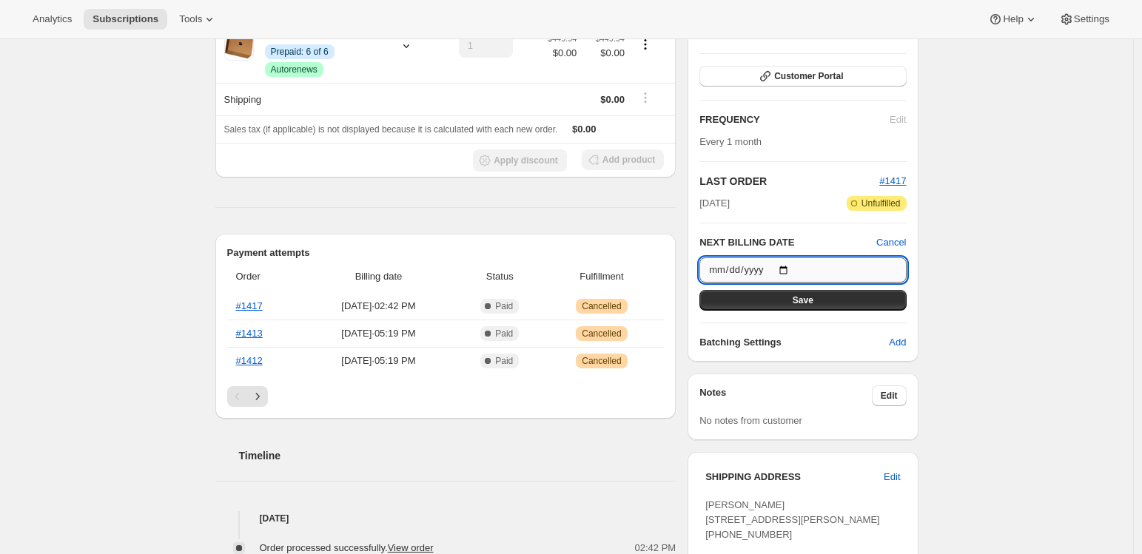
click at [757, 269] on input "[DATE]" at bounding box center [802, 270] width 207 height 25
click at [791, 268] on input "[DATE]" at bounding box center [802, 270] width 207 height 25
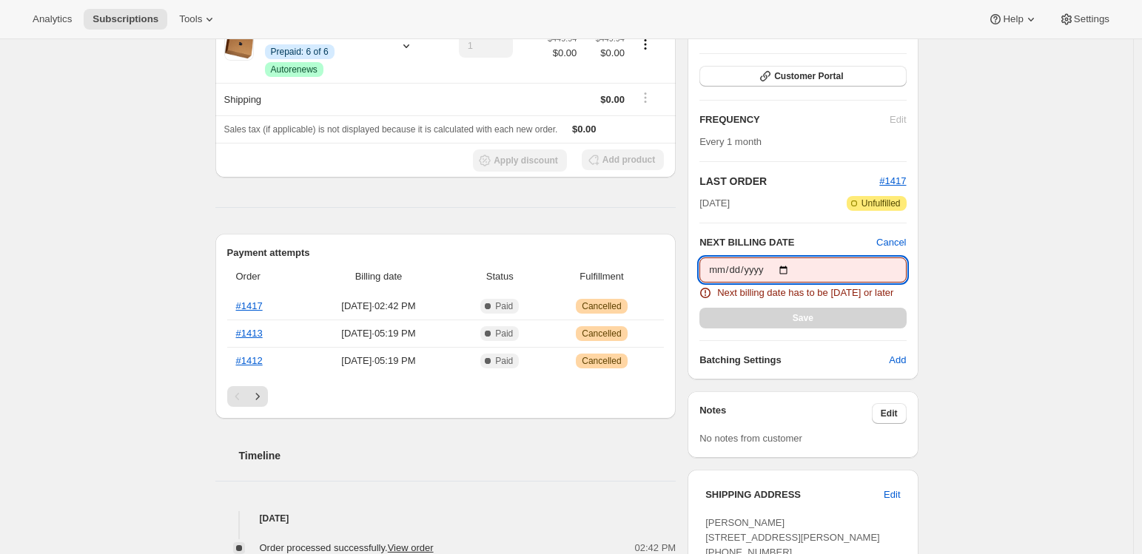
click at [795, 268] on input "[DATE]" at bounding box center [802, 270] width 207 height 25
type input "[DATE]"
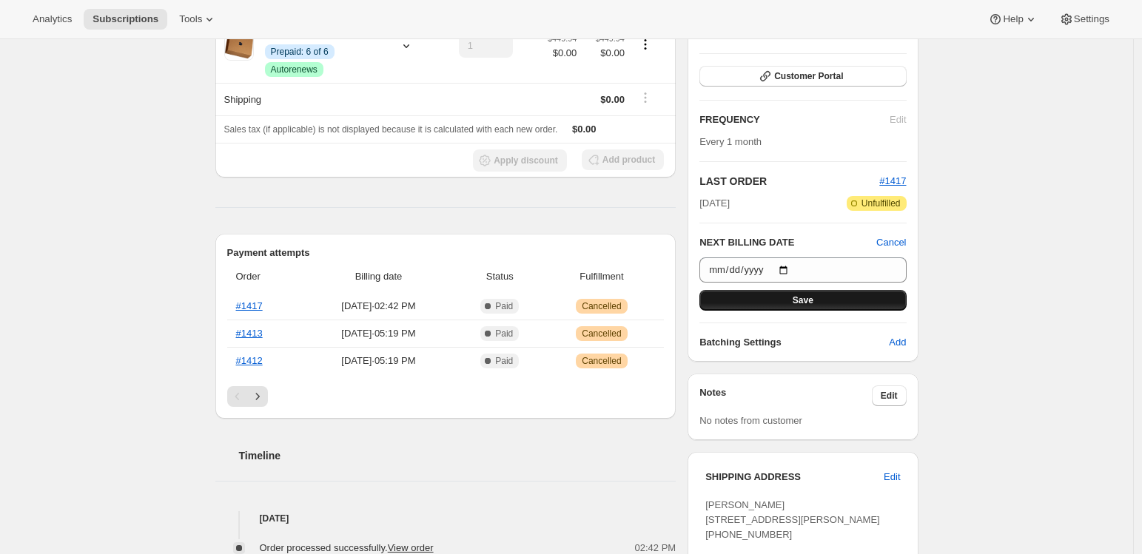
click at [791, 304] on button "Save" at bounding box center [802, 300] width 207 height 21
